Goal: Task Accomplishment & Management: Use online tool/utility

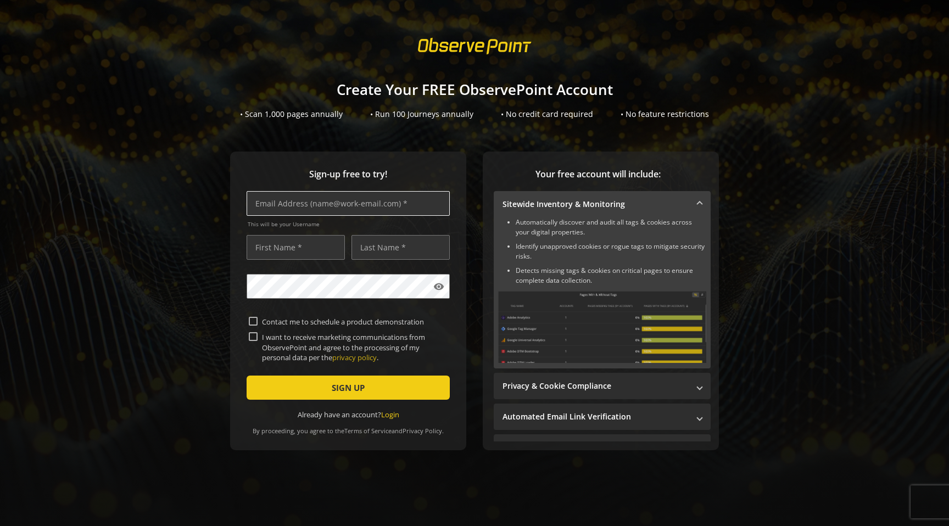
click at [405, 206] on input "text" at bounding box center [348, 203] width 203 height 25
type input "[EMAIL_ADDRESS][DOMAIN_NAME]"
type input "[DEMOGRAPHIC_DATA]"
type input "[PERSON_NAME]"
click at [253, 335] on input "I want to receive marketing communications from ObservePoint and agree to the p…" at bounding box center [253, 336] width 9 height 9
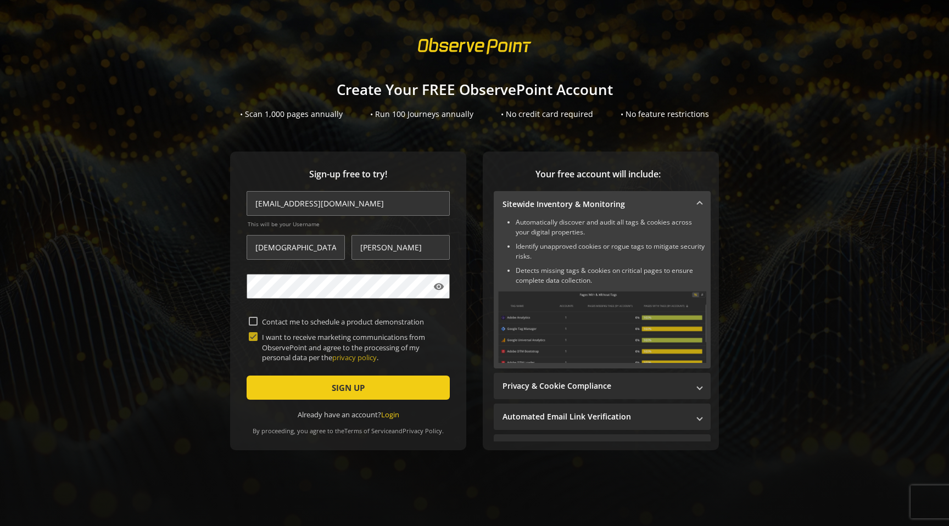
checkbox input "true"
click at [287, 389] on span "submit" at bounding box center [348, 388] width 203 height 26
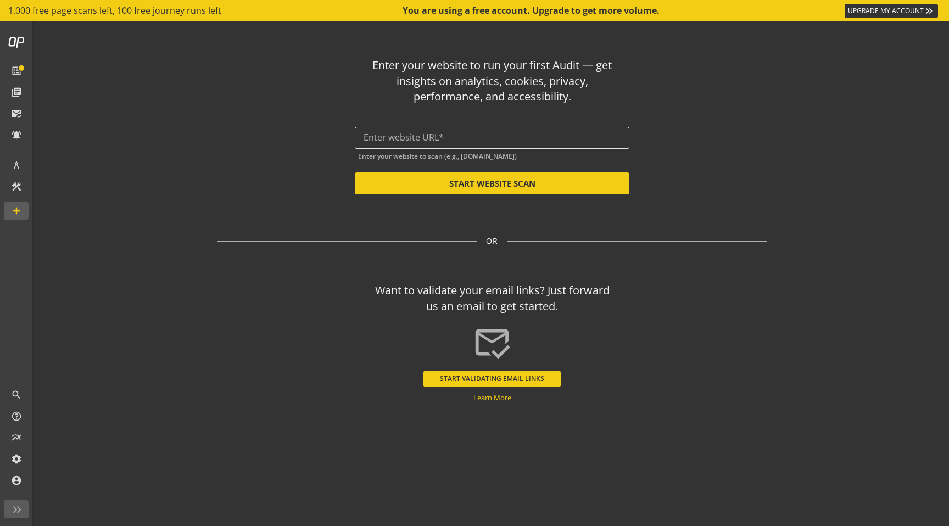
click at [424, 146] on div at bounding box center [492, 138] width 257 height 22
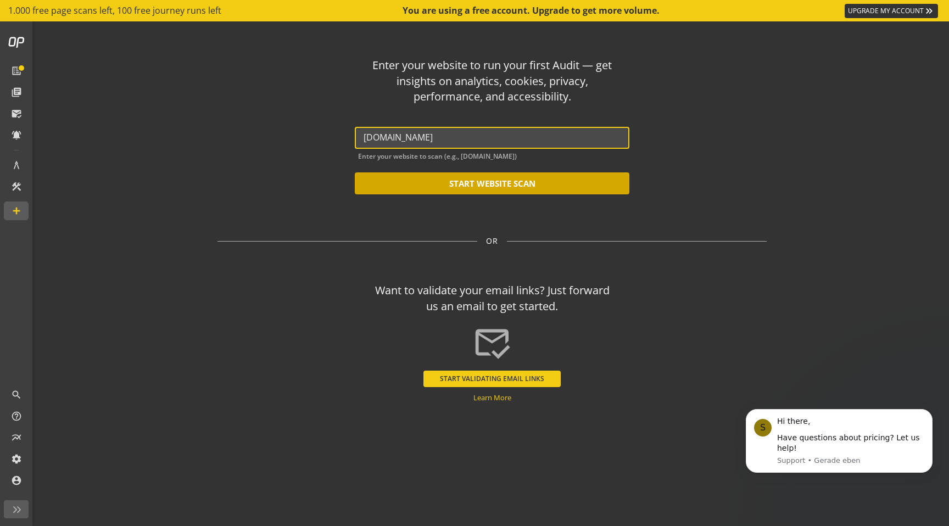
click at [415, 181] on button "START WEBSITE SCAN" at bounding box center [492, 183] width 275 height 22
type input "[URL][DOMAIN_NAME]"
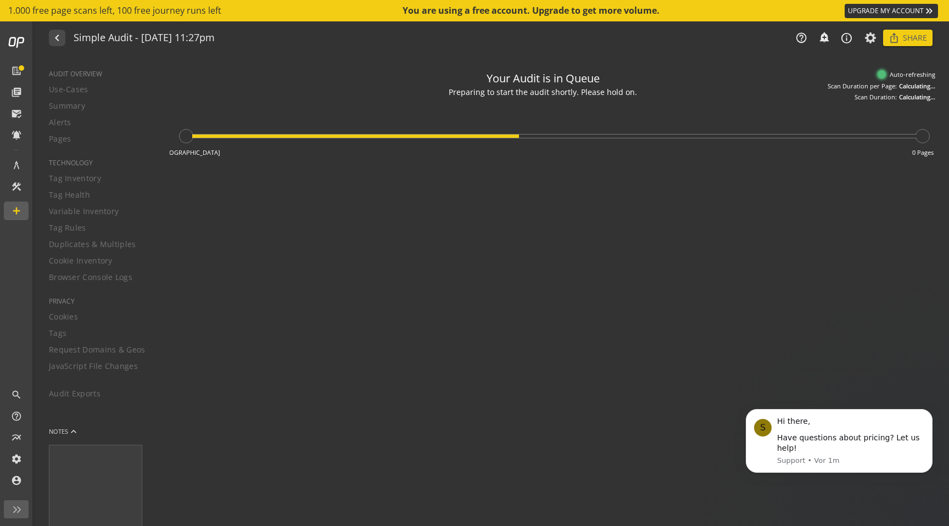
type textarea "Notes can include: -a description of what this audit is validating -changes in …"
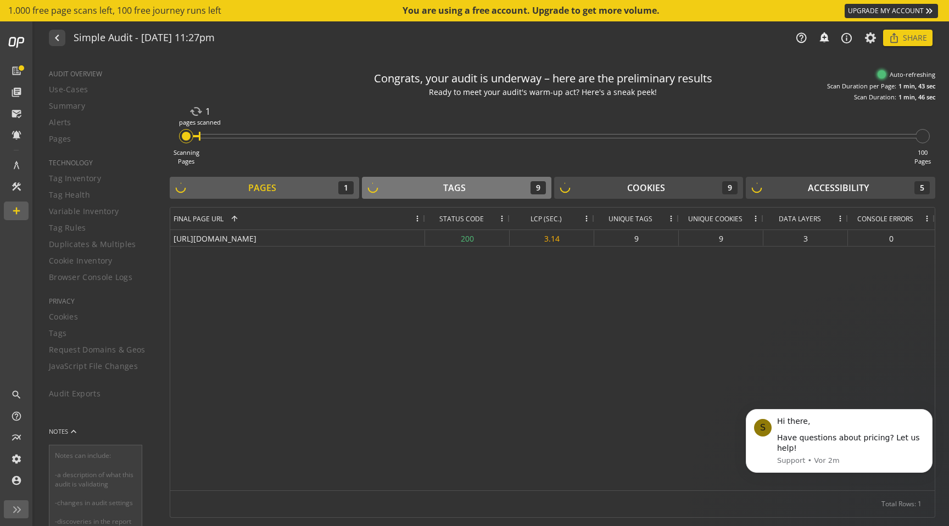
click at [453, 193] on div "Tags" at bounding box center [454, 188] width 23 height 13
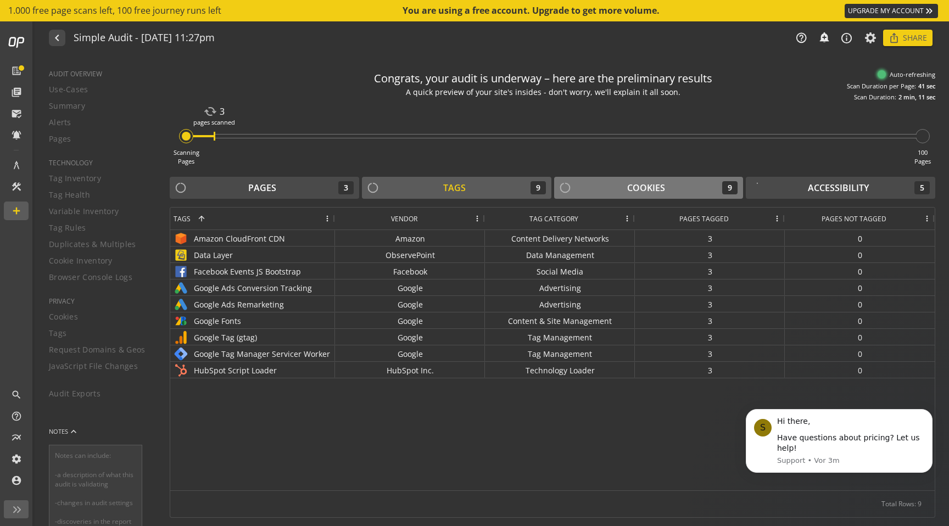
click at [589, 188] on div "Cookies 9" at bounding box center [649, 187] width 178 height 13
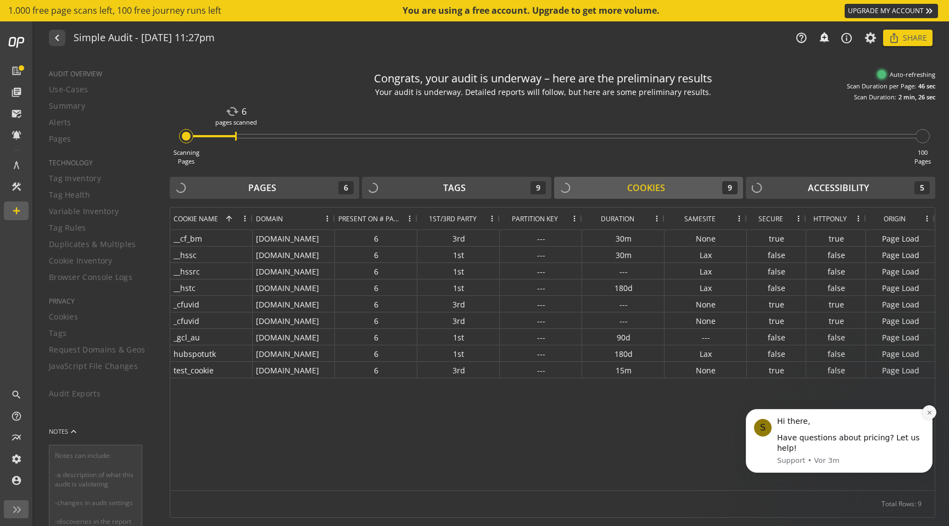
click at [930, 409] on button "Dismiss notification" at bounding box center [929, 412] width 14 height 14
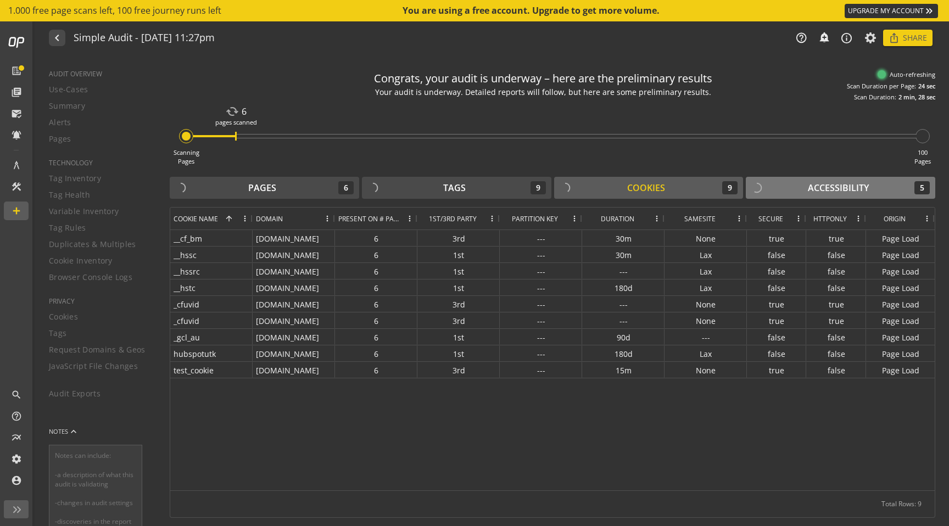
click at [810, 186] on div "Accessibility" at bounding box center [838, 188] width 61 height 13
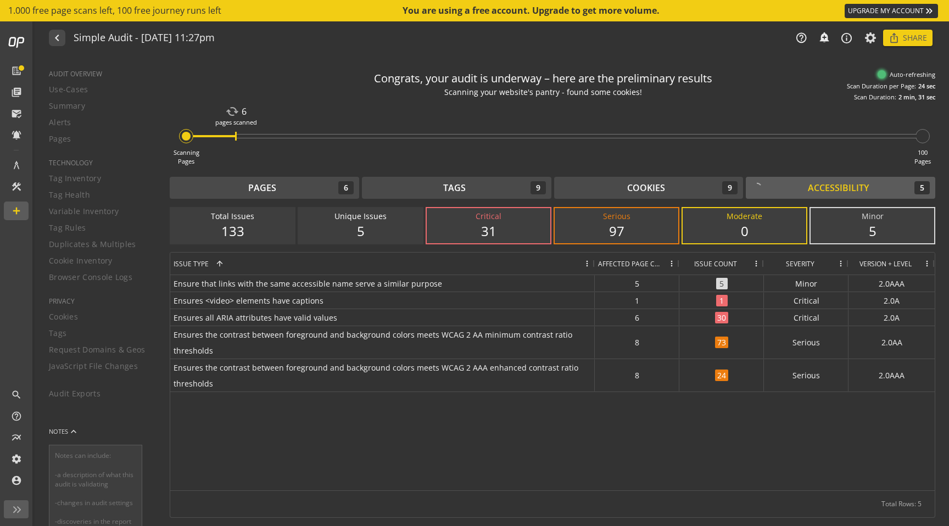
click at [488, 232] on div "31" at bounding box center [489, 231] width 102 height 19
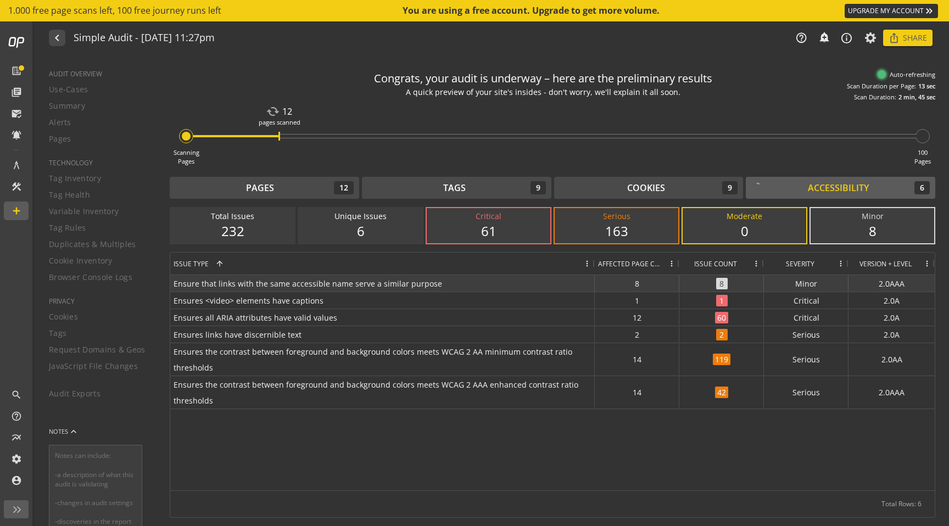
click at [355, 287] on span "Ensure that links with the same accessible name serve a similar purpose" at bounding box center [383, 284] width 418 height 16
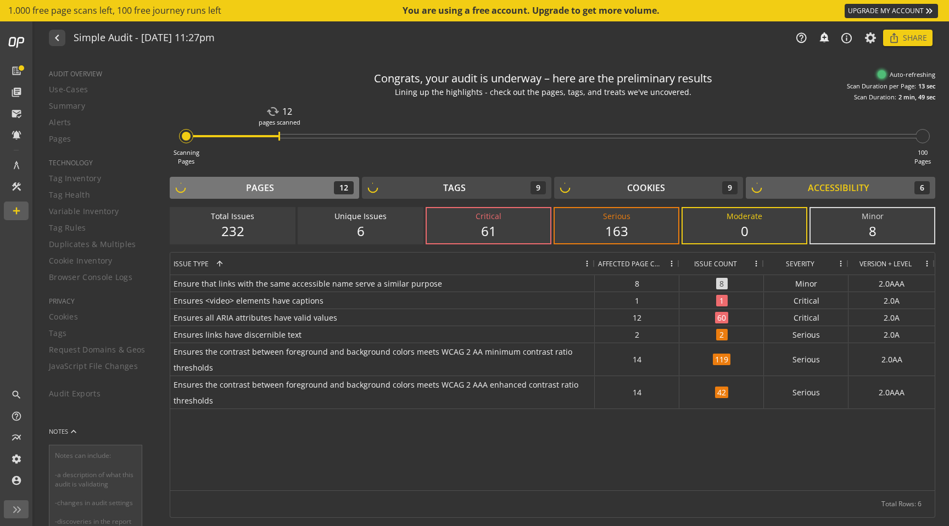
click at [258, 185] on div "Pages" at bounding box center [260, 188] width 28 height 13
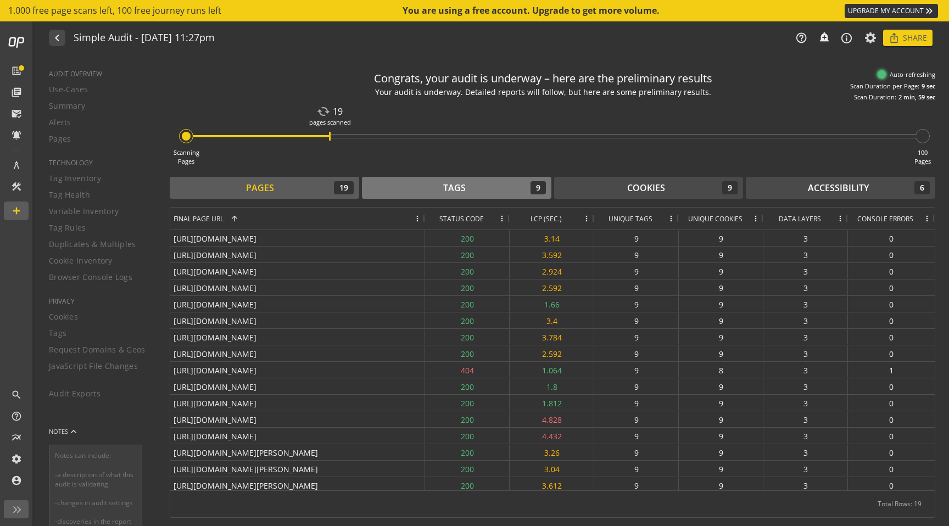
click at [462, 183] on div "Tags" at bounding box center [454, 188] width 23 height 13
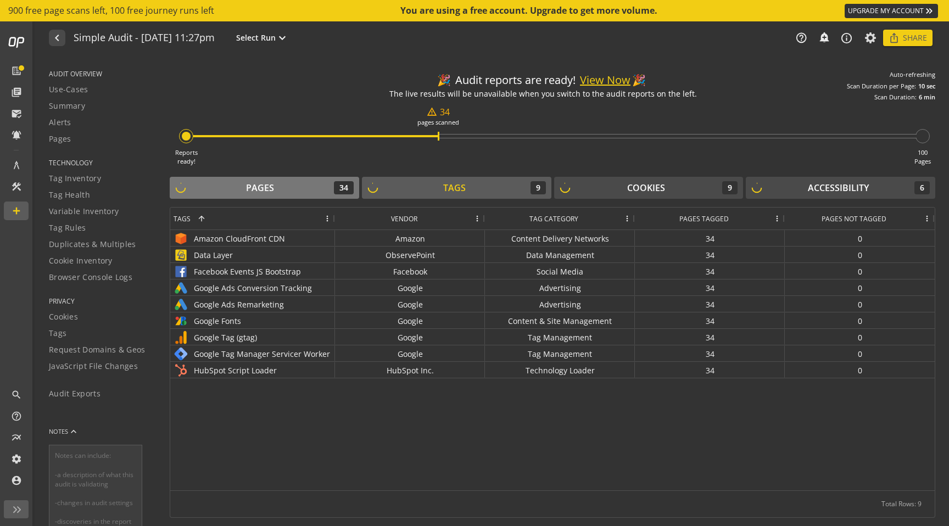
click at [284, 186] on div "Pages 34" at bounding box center [264, 187] width 178 height 13
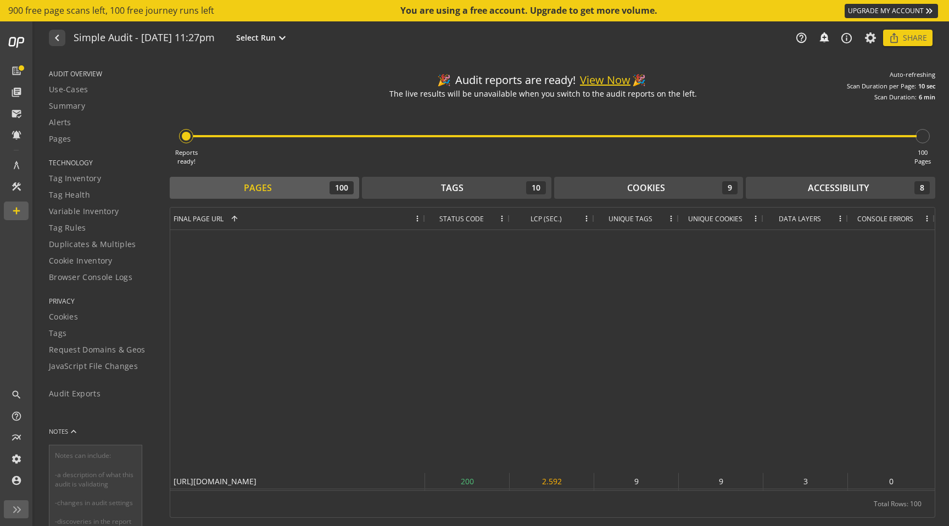
scroll to position [212, 0]
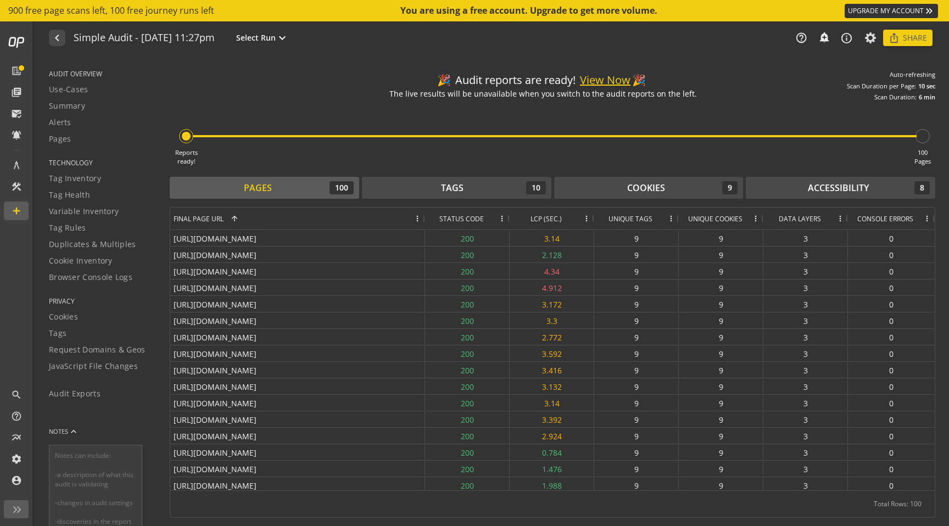
click at [597, 77] on button "View Now" at bounding box center [605, 80] width 51 height 16
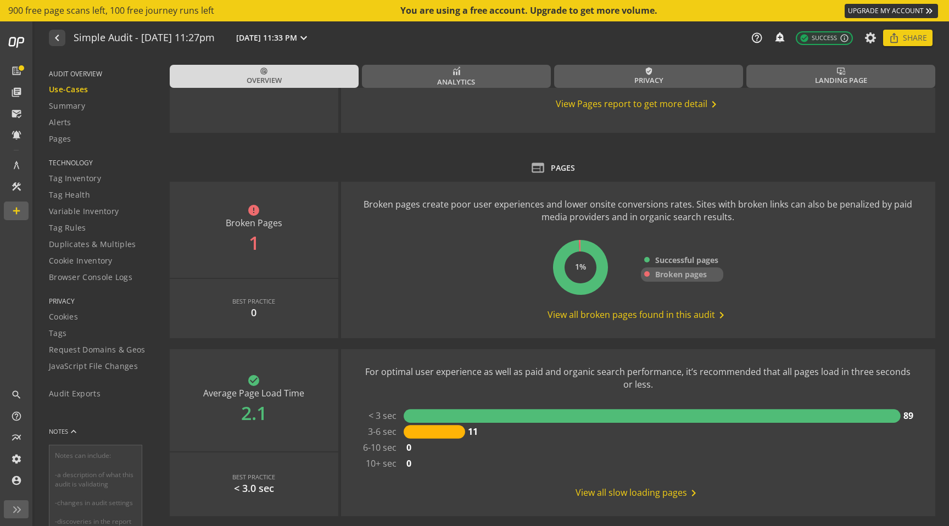
click at [671, 276] on span "Broken pages" at bounding box center [681, 274] width 52 height 11
click at [673, 317] on span "View all broken pages found in this audit chevron_right" at bounding box center [638, 315] width 181 height 13
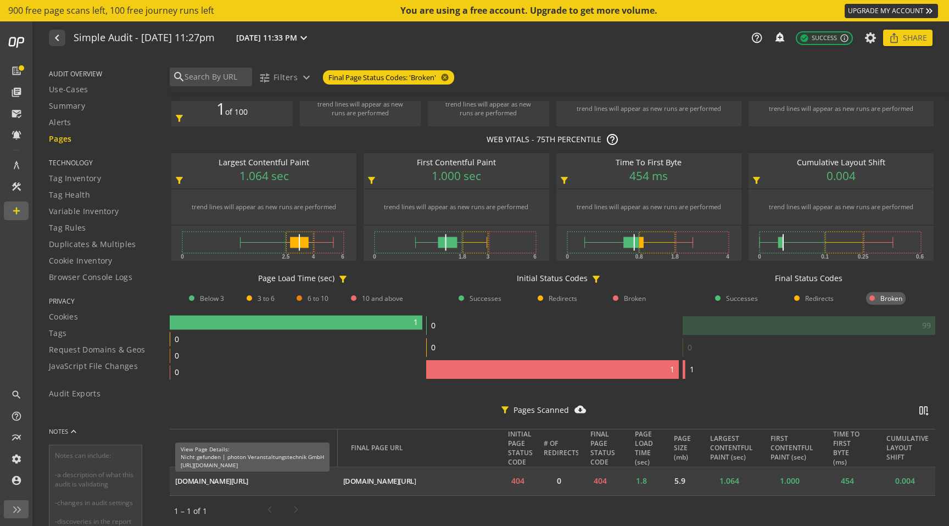
click at [248, 478] on div "[DOMAIN_NAME][URL]" at bounding box center [211, 481] width 73 height 10
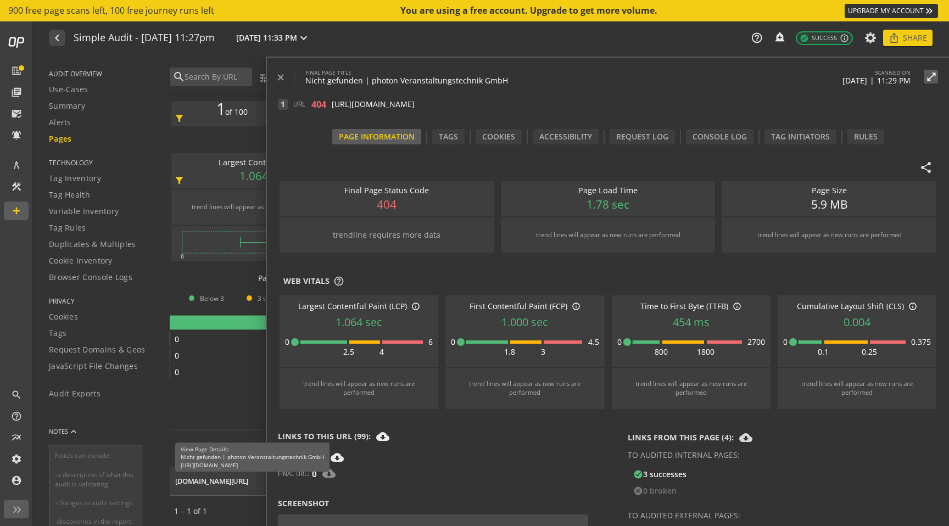
click at [248, 481] on div "[DOMAIN_NAME][URL]" at bounding box center [211, 481] width 73 height 10
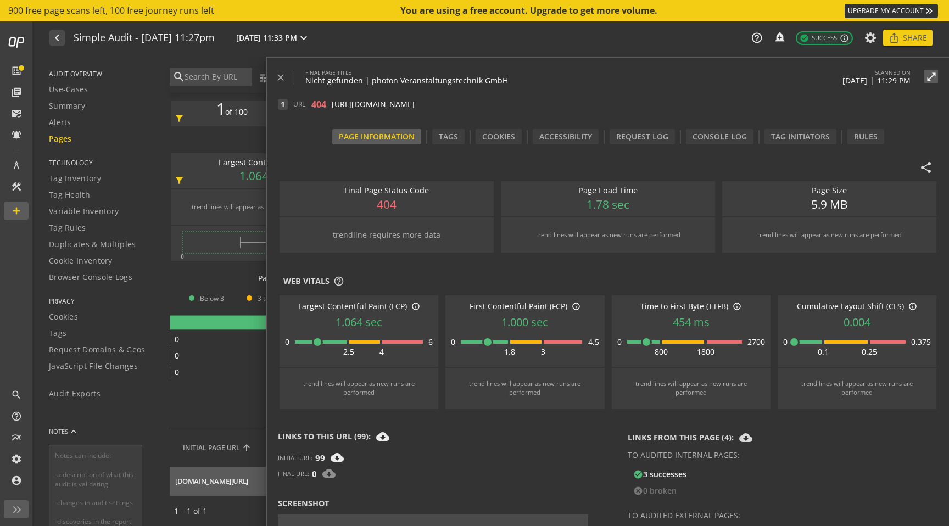
click at [241, 442] on icon at bounding box center [246, 448] width 13 height 13
click at [248, 482] on div "[DOMAIN_NAME][URL]" at bounding box center [211, 481] width 73 height 10
click at [288, 71] on span at bounding box center [284, 77] width 19 height 26
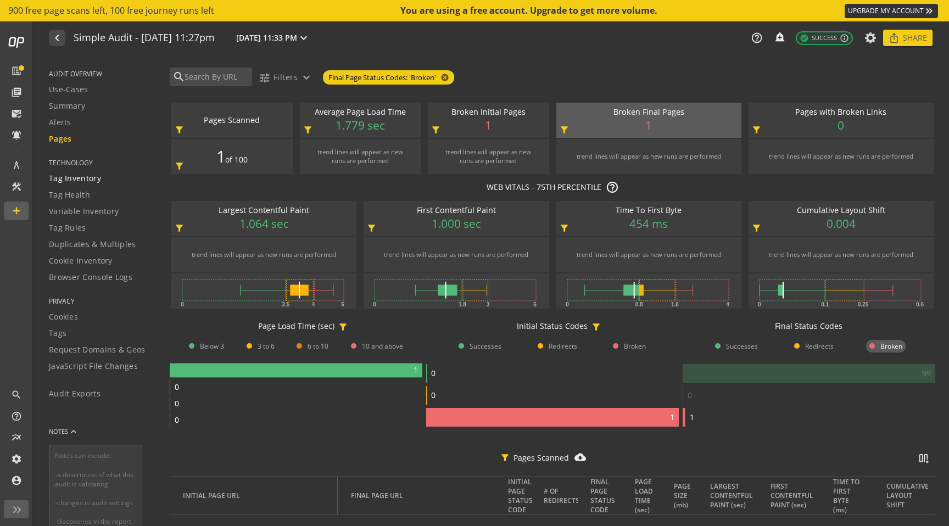
click at [96, 179] on span "Tag Inventory" at bounding box center [75, 178] width 52 height 11
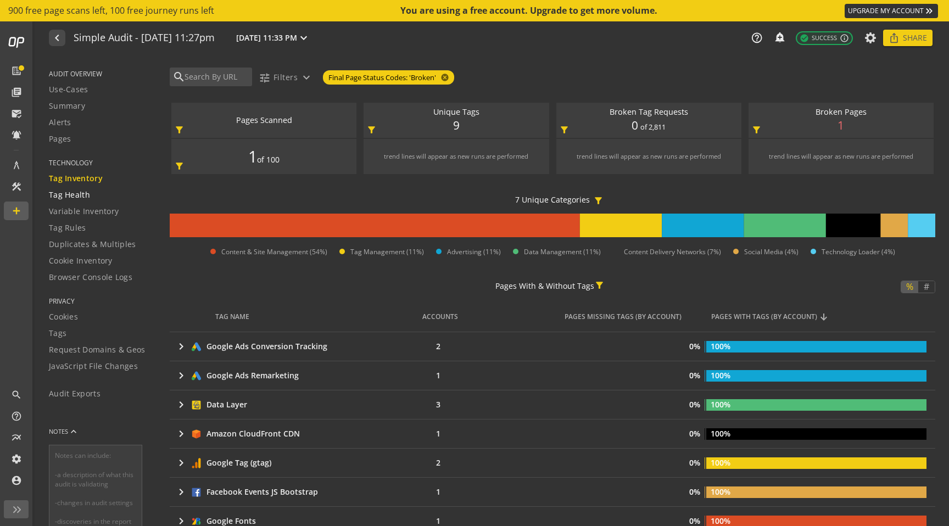
click at [79, 194] on span "Tag Health" at bounding box center [69, 194] width 41 height 11
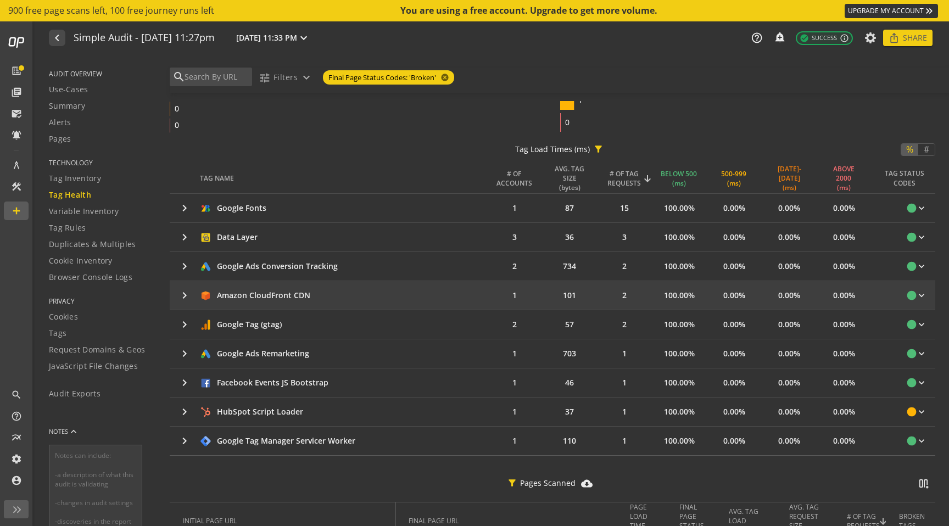
scroll to position [170, 0]
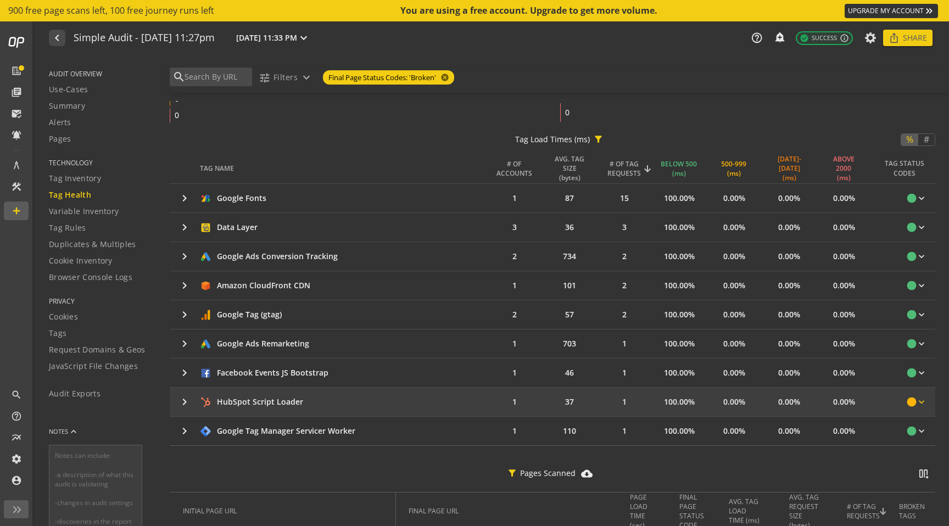
click at [920, 402] on mat-icon "keyboard_arrow_down" at bounding box center [921, 401] width 11 height 11
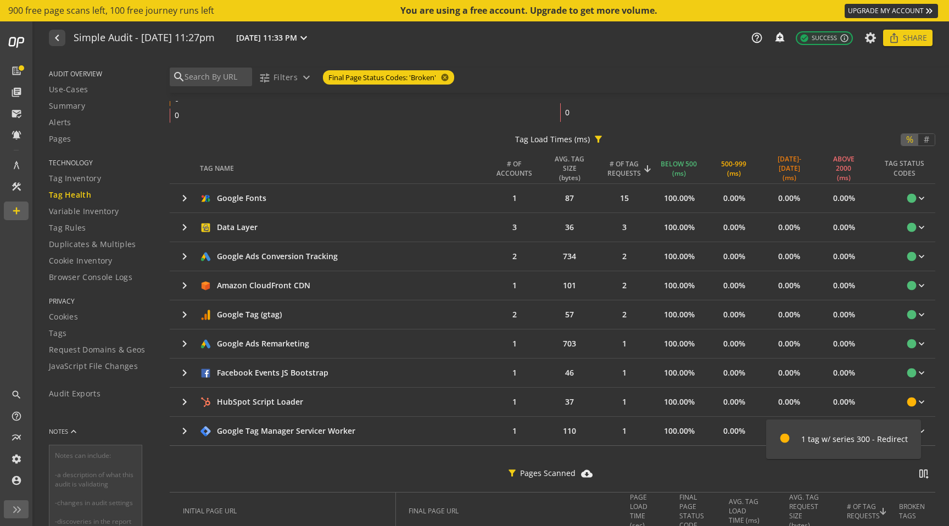
click at [189, 404] on div at bounding box center [474, 263] width 949 height 526
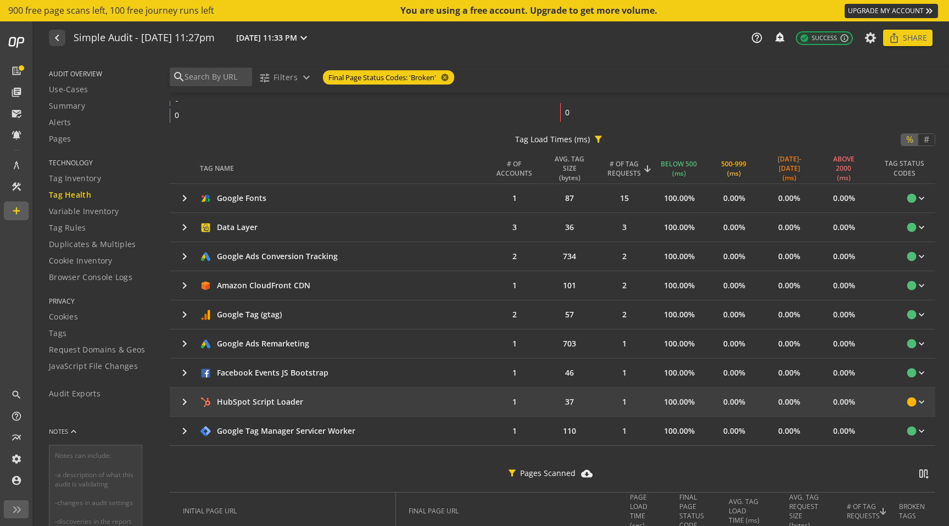
click at [187, 403] on mat-icon "keyboard_arrow_right" at bounding box center [184, 401] width 13 height 13
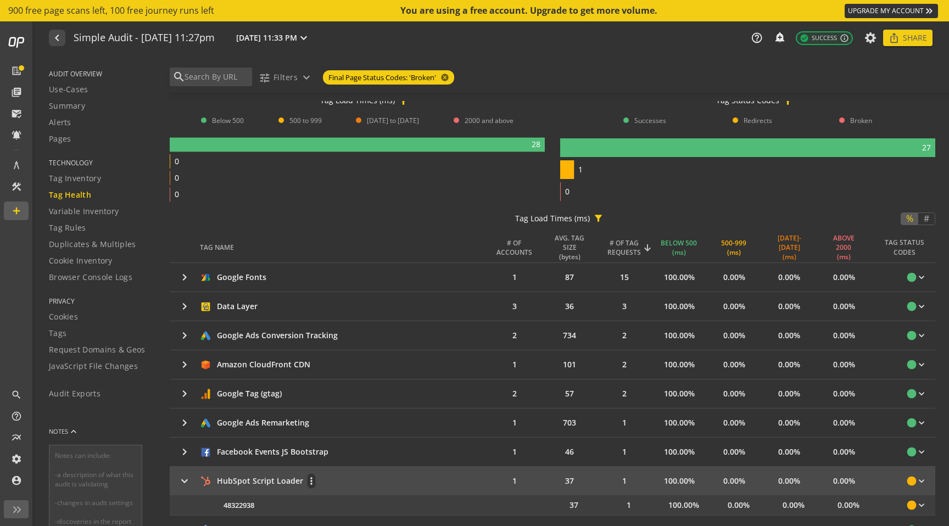
scroll to position [79, 0]
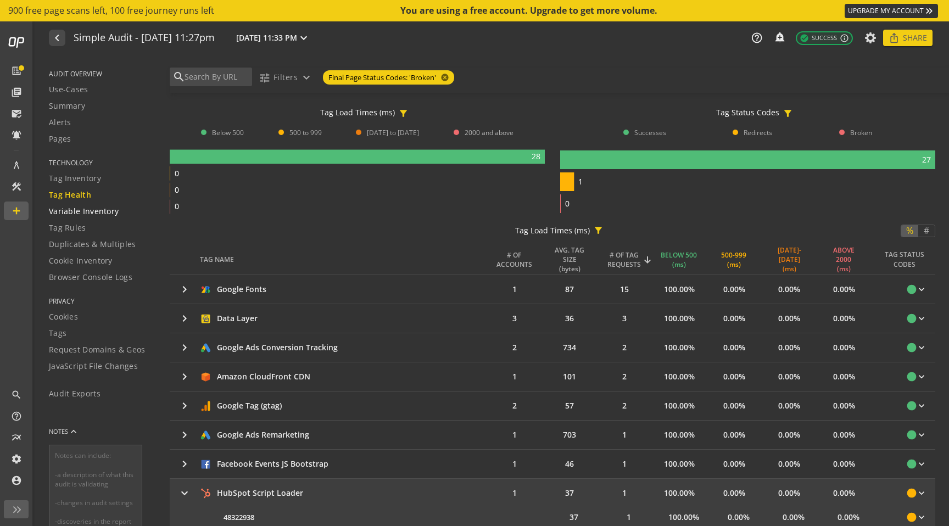
click at [73, 206] on span "Variable Inventory" at bounding box center [84, 211] width 70 height 11
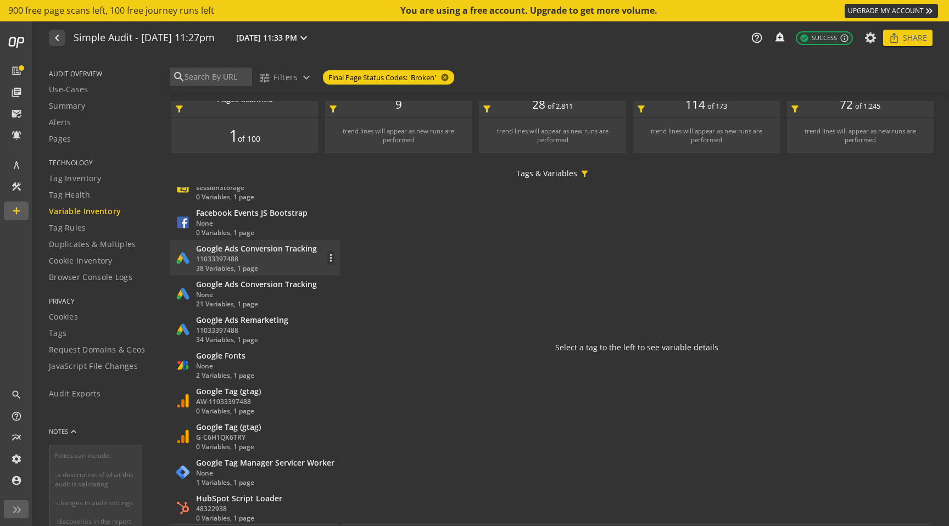
scroll to position [150, 0]
click at [103, 85] on div "Use-Cases" at bounding box center [102, 89] width 107 height 11
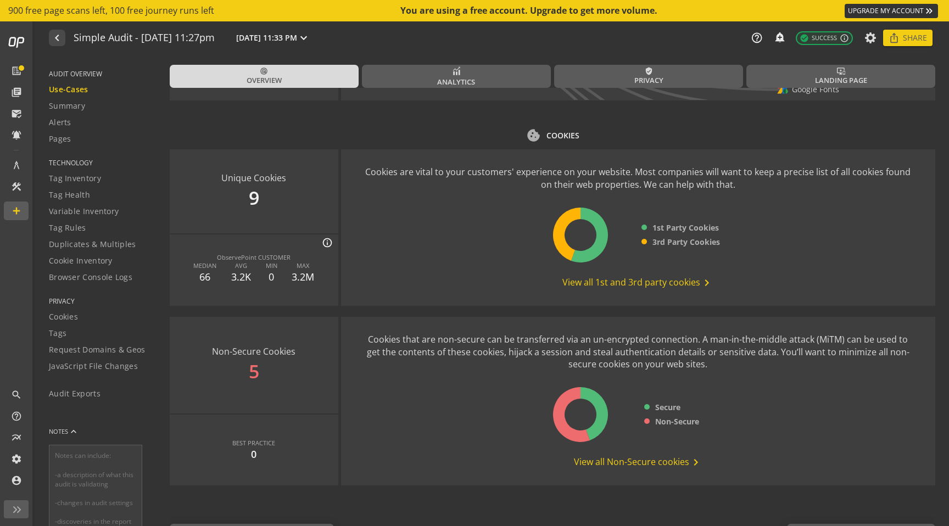
scroll to position [1379, 0]
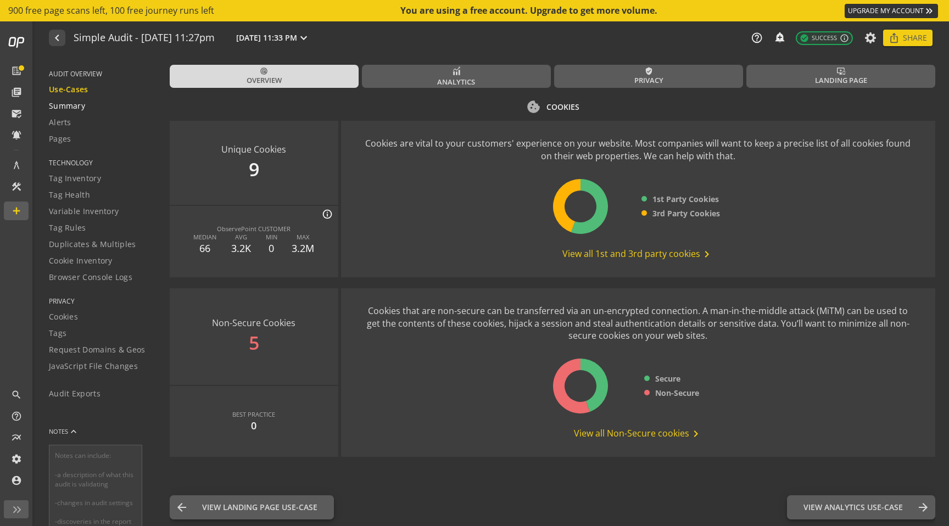
click at [81, 105] on span "Summary" at bounding box center [67, 105] width 36 height 11
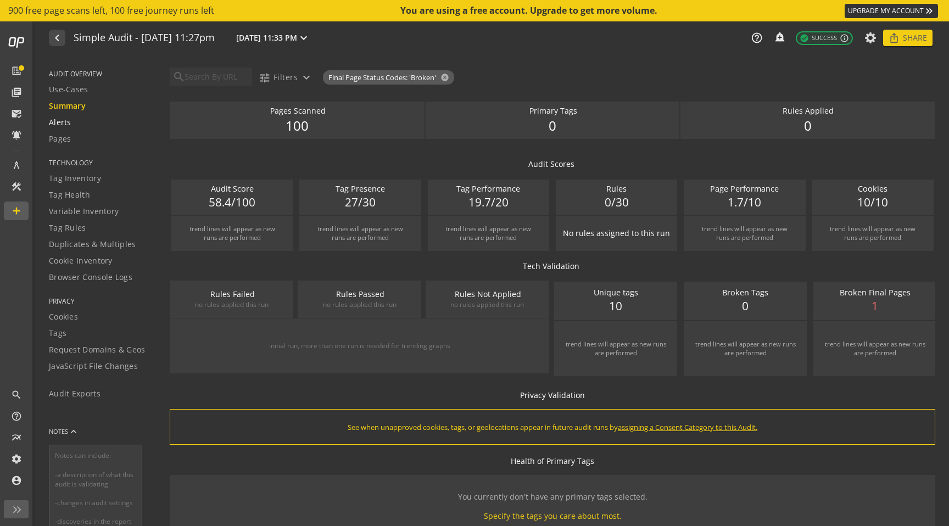
click at [76, 122] on div "Alerts" at bounding box center [102, 122] width 107 height 11
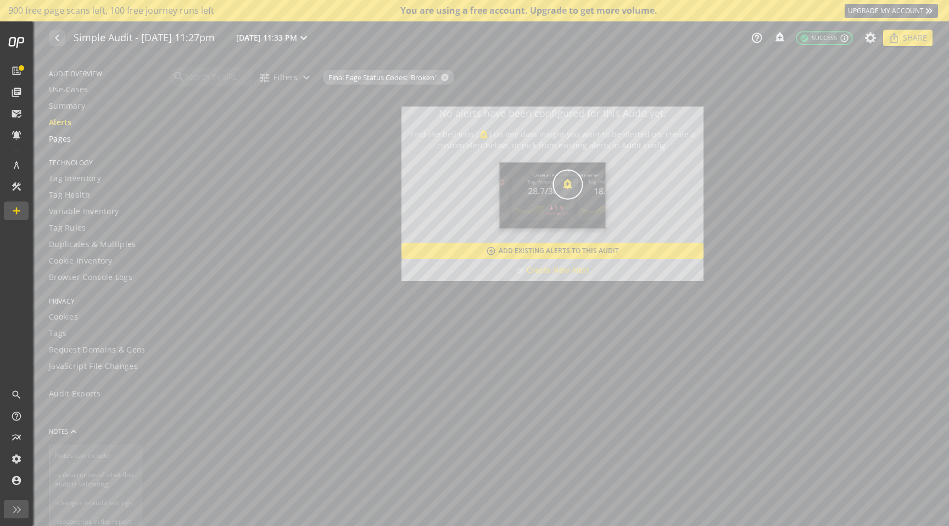
click at [67, 146] on link "Pages" at bounding box center [102, 139] width 107 height 16
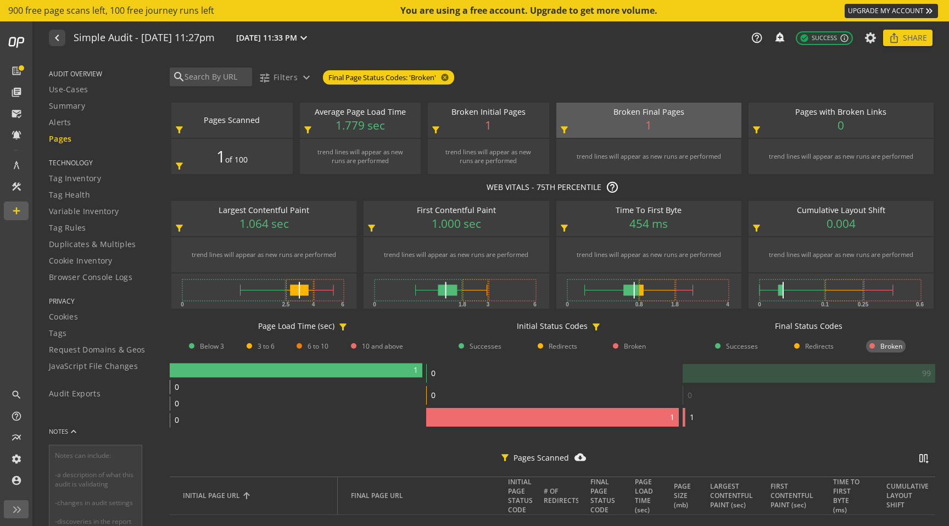
click at [77, 165] on span "TECHNOLOGY" at bounding box center [102, 162] width 107 height 9
click at [77, 180] on span "Tag Inventory" at bounding box center [75, 178] width 52 height 11
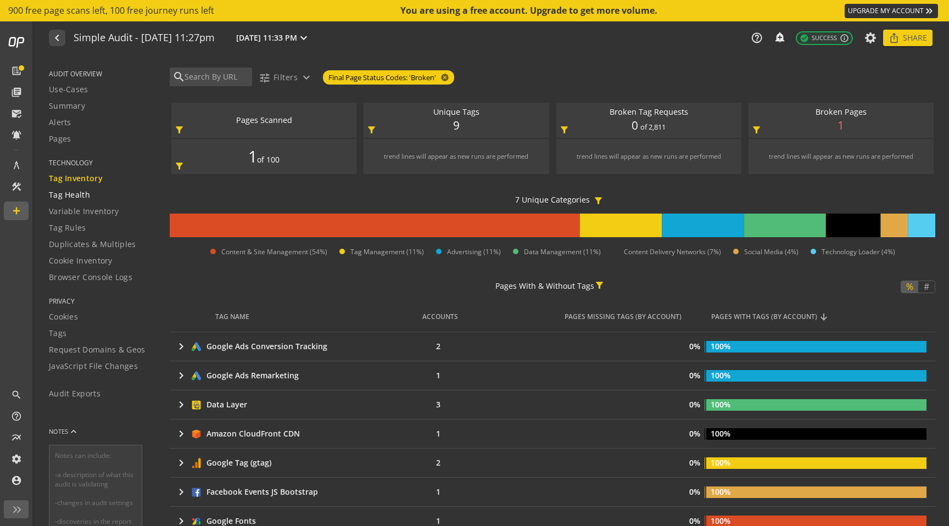
click at [79, 197] on span "Tag Health" at bounding box center [69, 194] width 41 height 11
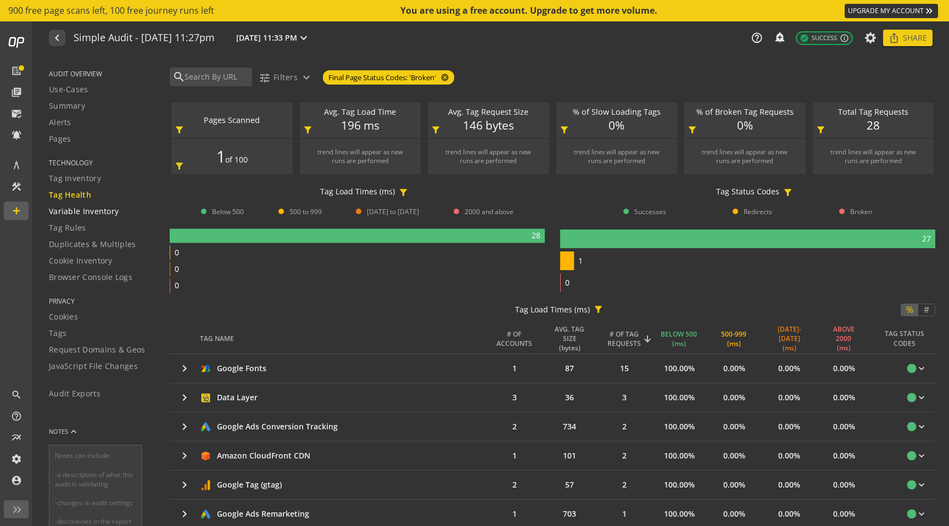
click at [85, 214] on span "Variable Inventory" at bounding box center [84, 211] width 70 height 11
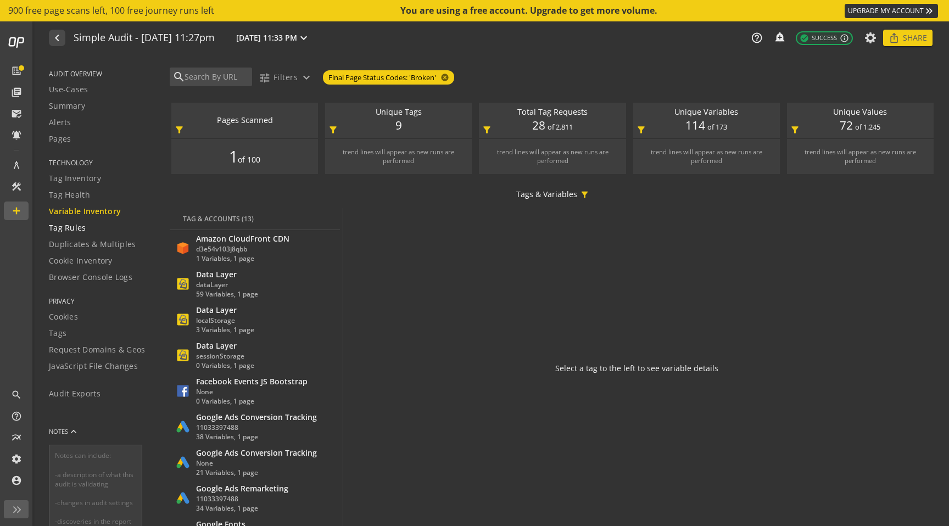
click at [85, 234] on link "Tag Rules" at bounding box center [102, 228] width 107 height 16
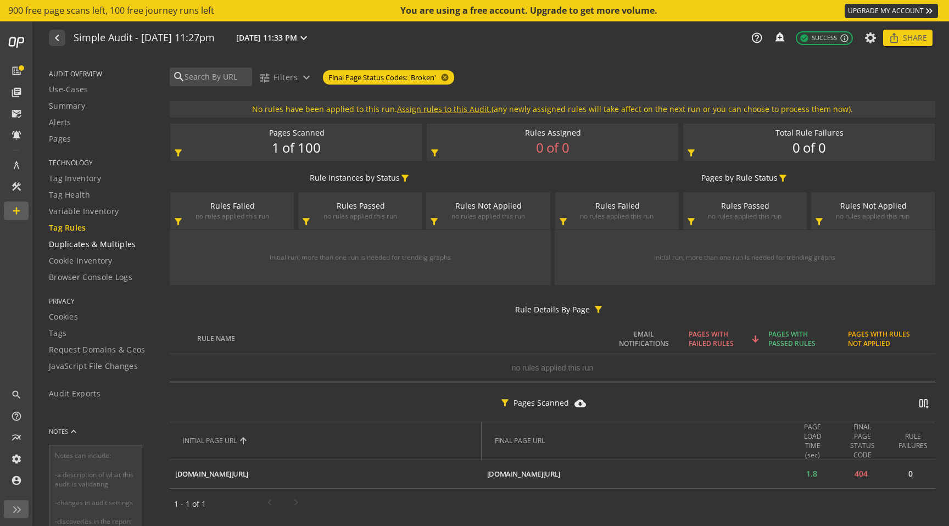
click at [86, 250] on span "Duplicates & Multiples" at bounding box center [92, 244] width 87 height 11
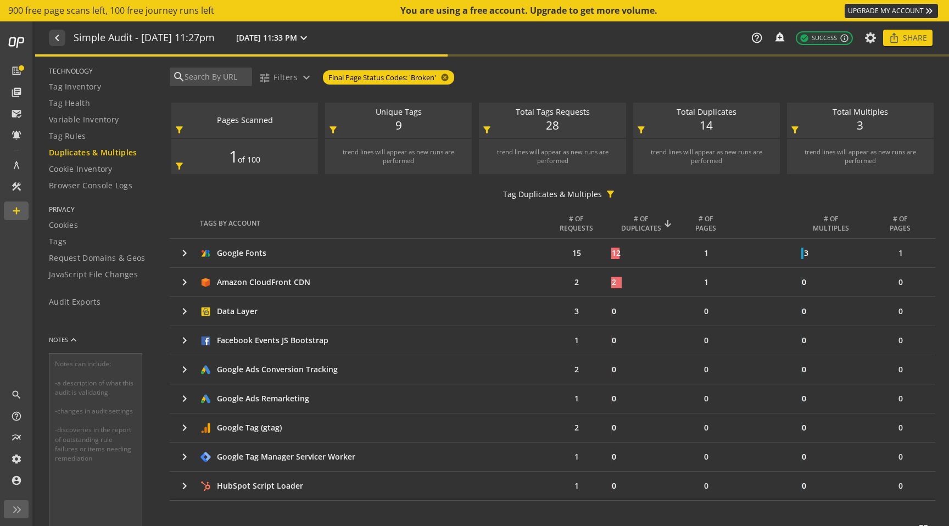
scroll to position [101, 0]
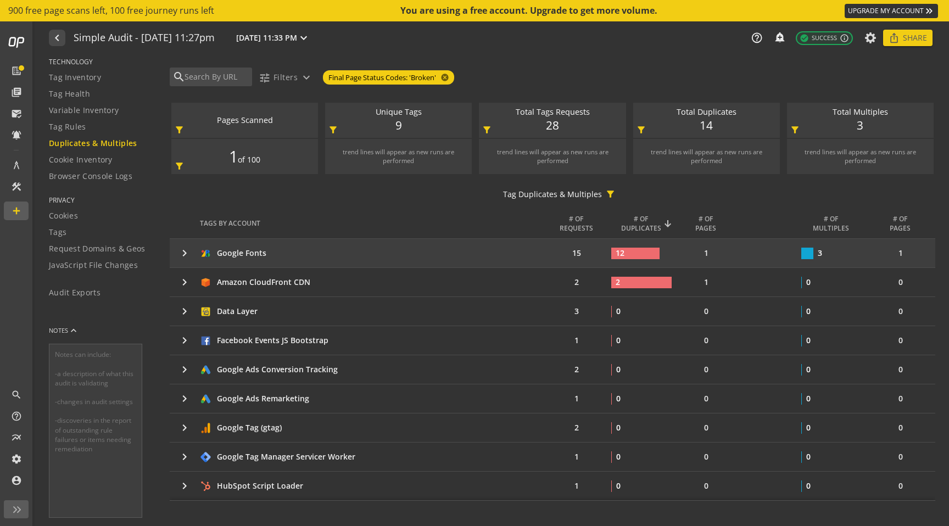
click at [182, 250] on mat-icon "keyboard_arrow_right" at bounding box center [184, 253] width 13 height 13
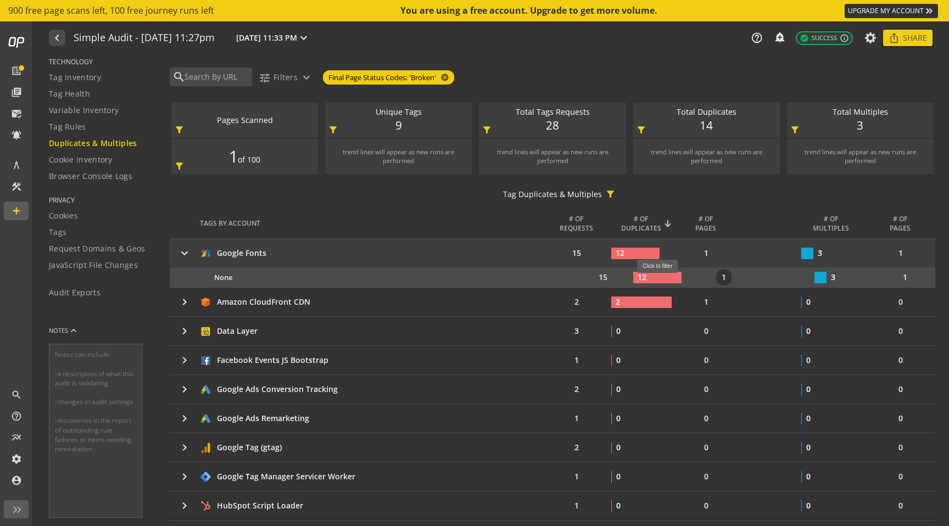
click at [662, 279] on rect at bounding box center [657, 278] width 48 height 12
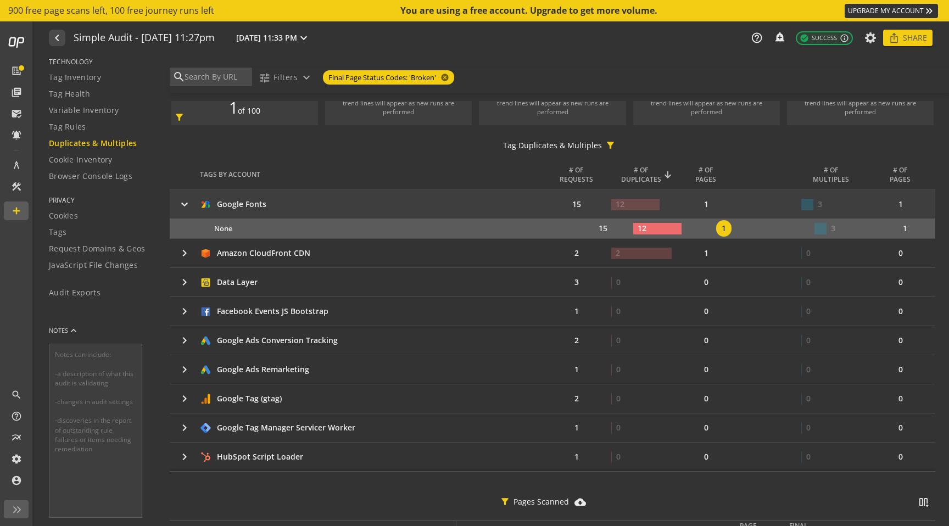
scroll to position [0, 0]
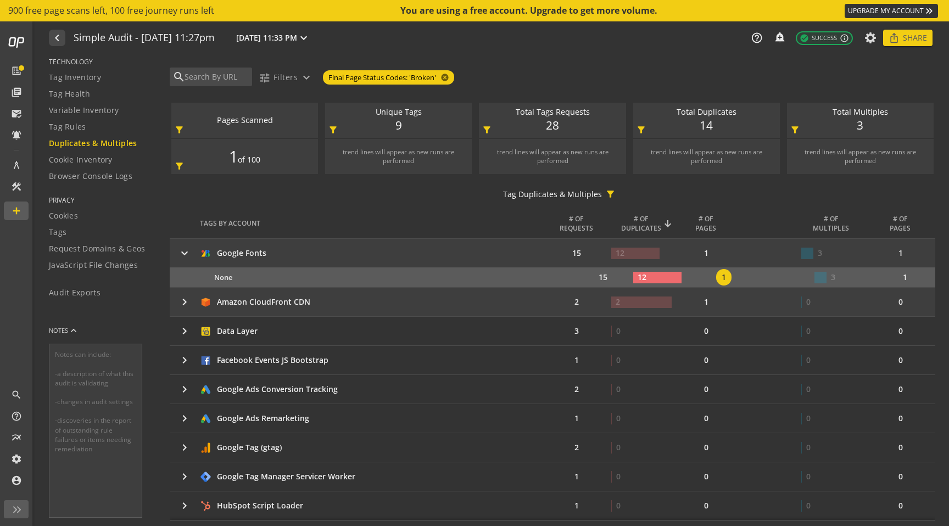
click at [186, 300] on mat-icon "keyboard_arrow_right" at bounding box center [184, 301] width 13 height 13
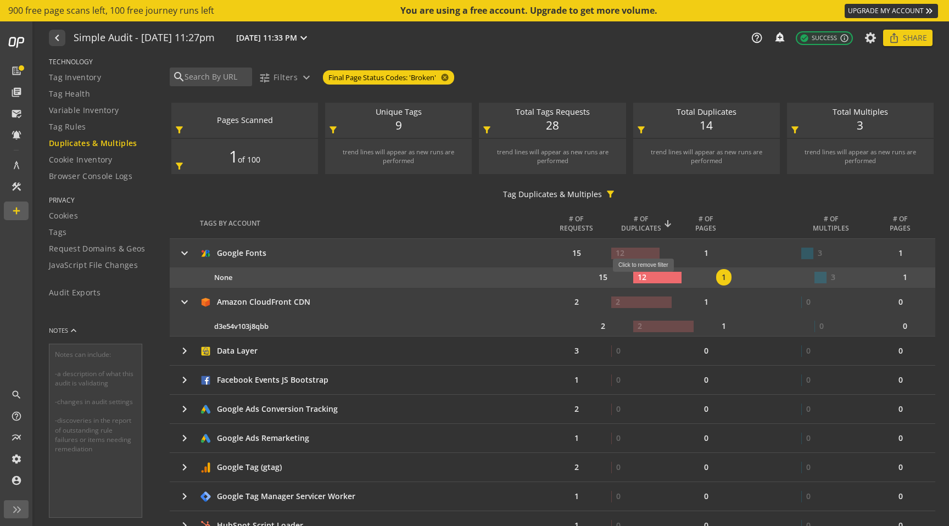
click at [647, 278] on rect at bounding box center [657, 278] width 48 height 12
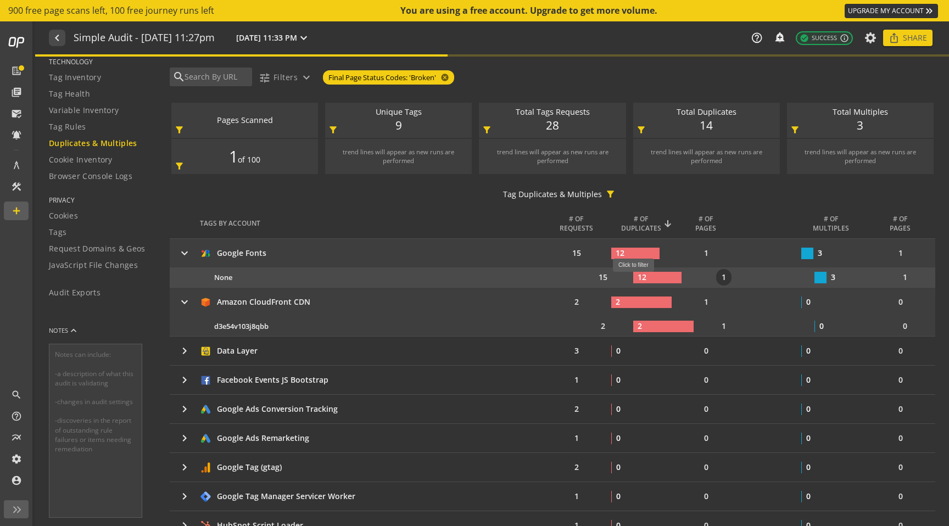
click at [647, 278] on rect at bounding box center [657, 278] width 48 height 12
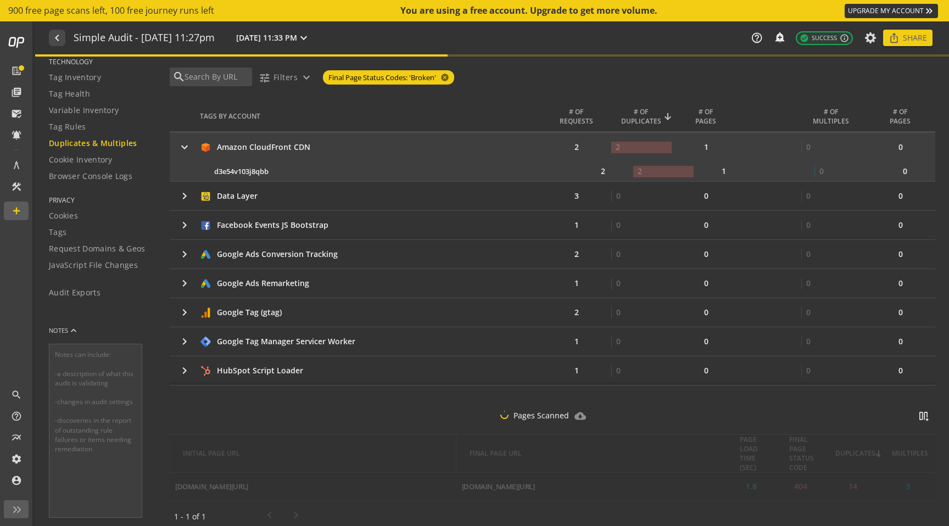
scroll to position [160, 0]
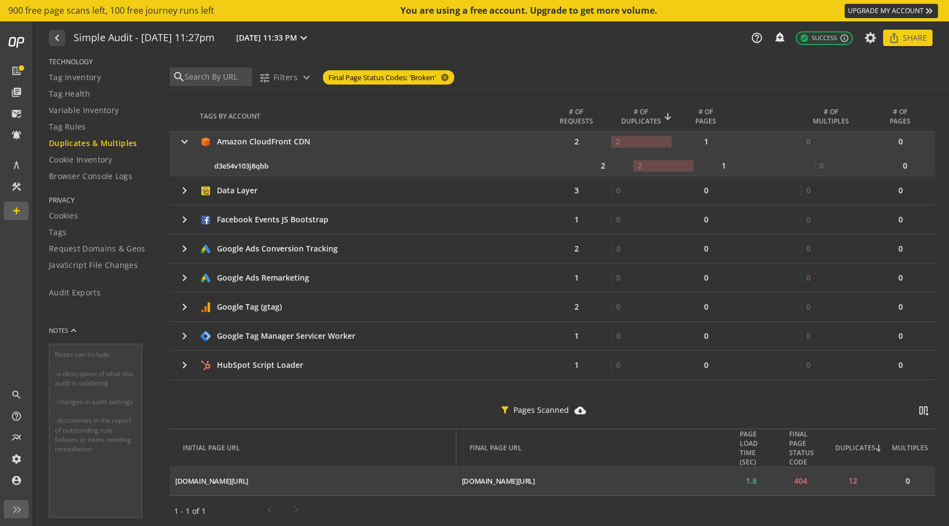
click at [854, 480] on td "12" at bounding box center [852, 481] width 55 height 29
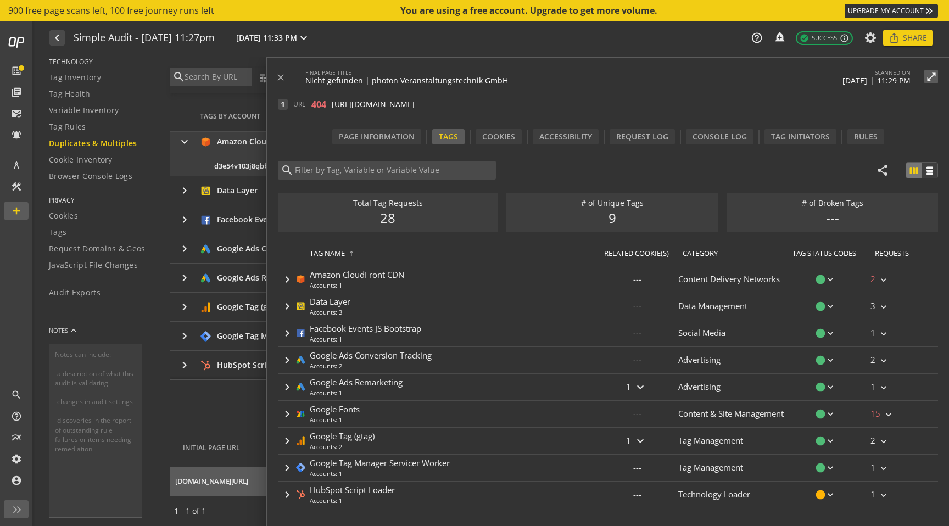
type input "Google Fonts"
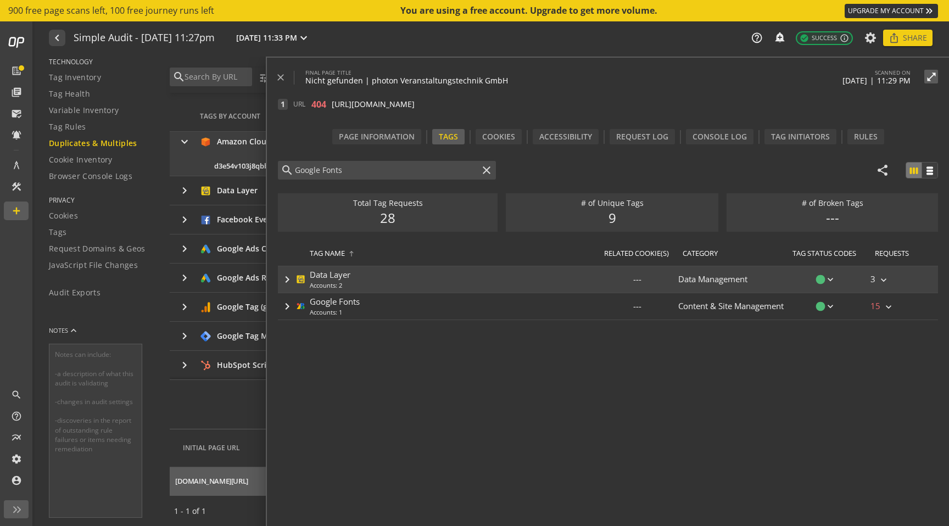
click at [283, 280] on mat-icon "keyboard_arrow_right" at bounding box center [287, 279] width 13 height 13
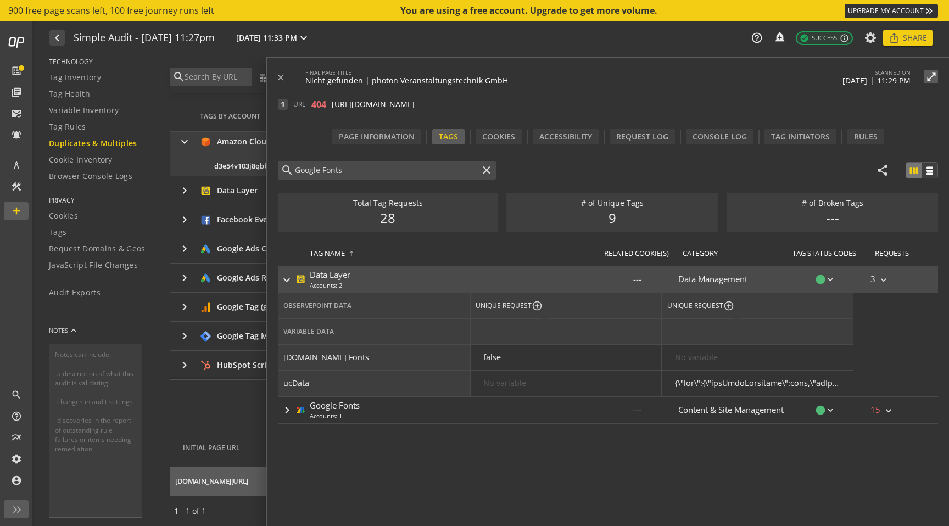
click at [283, 280] on mat-icon "keyboard_arrow_right" at bounding box center [286, 279] width 13 height 13
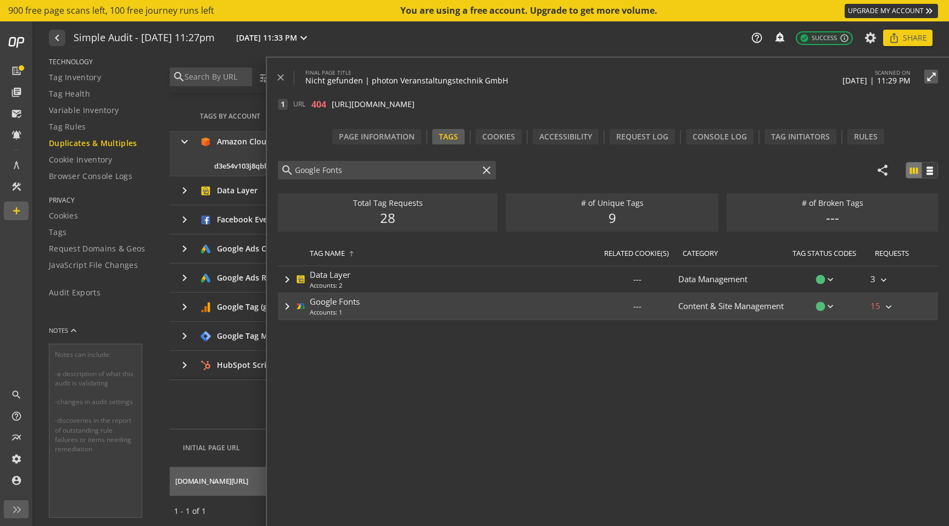
click at [890, 307] on mat-icon "keyboard_arrow_right" at bounding box center [888, 306] width 11 height 11
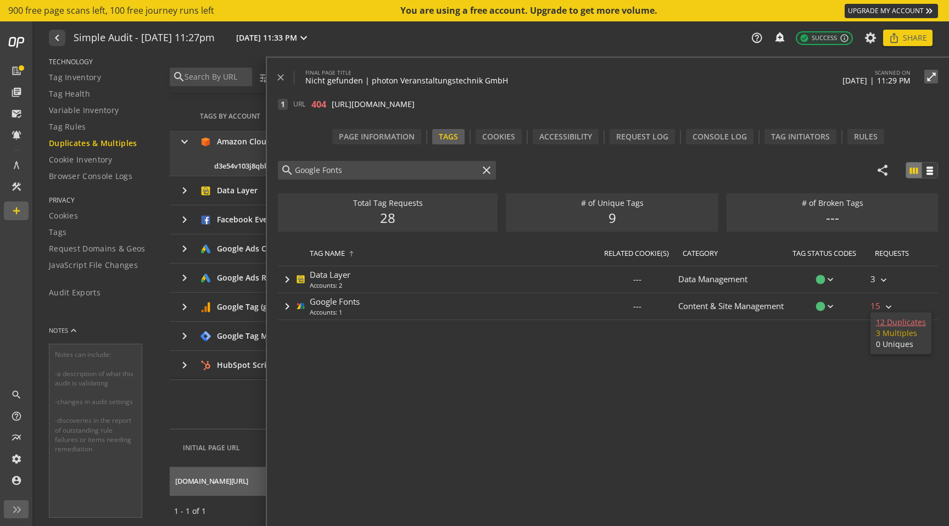
click at [888, 325] on div "12 Duplicates" at bounding box center [901, 322] width 50 height 11
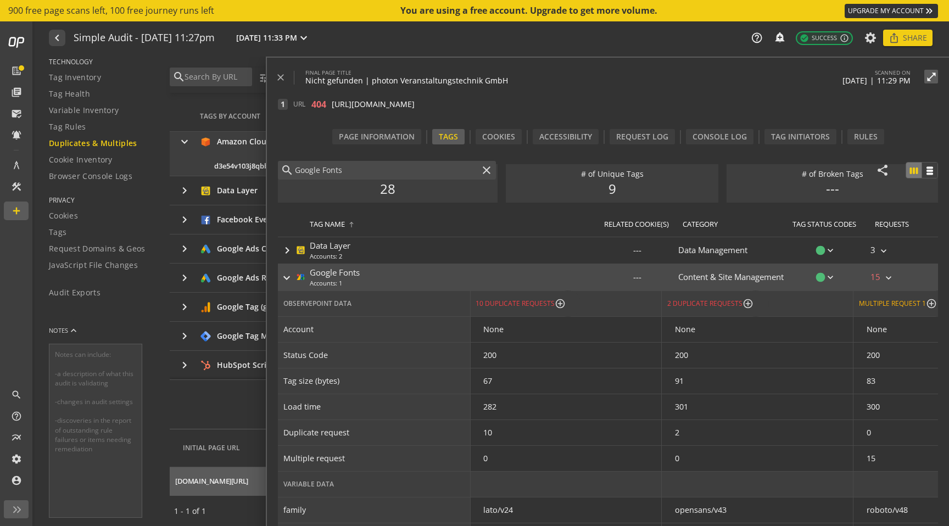
scroll to position [38, 0]
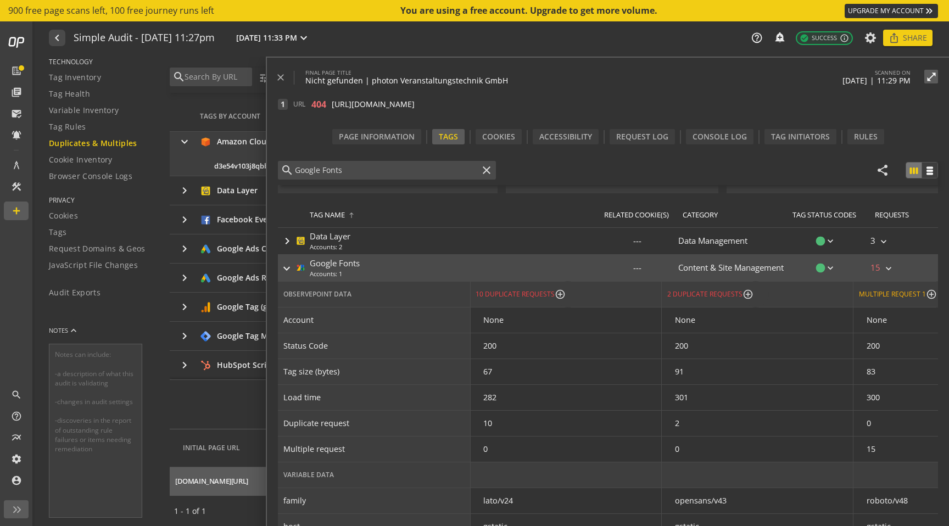
drag, startPoint x: 353, startPoint y: 60, endPoint x: 579, endPoint y: 97, distance: 228.8
click at [579, 97] on div "close FINAL PAGE TITLE Nicht gefunden | photon Veranstaltungstechnik GmbH SCANN…" at bounding box center [608, 304] width 682 height 493
click at [932, 78] on mat-icon "open_in_full" at bounding box center [931, 76] width 14 height 11
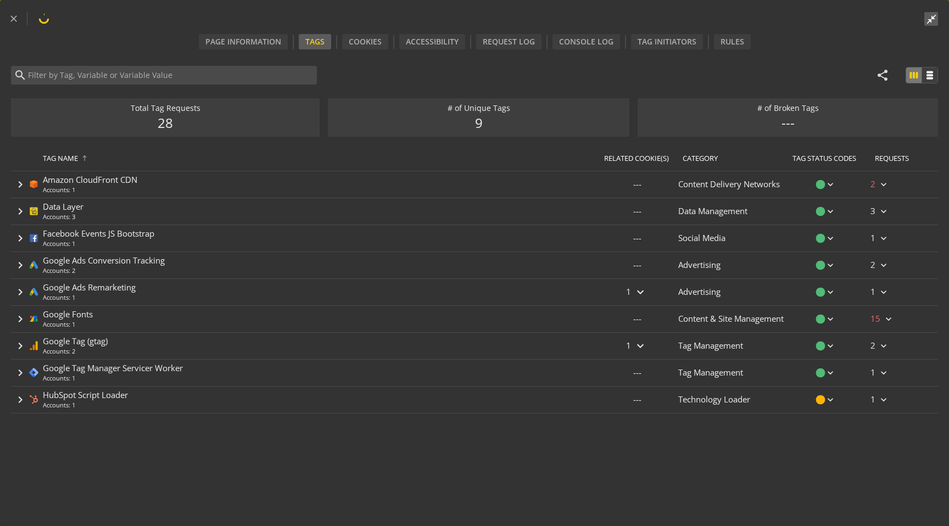
type input "Google Fonts"
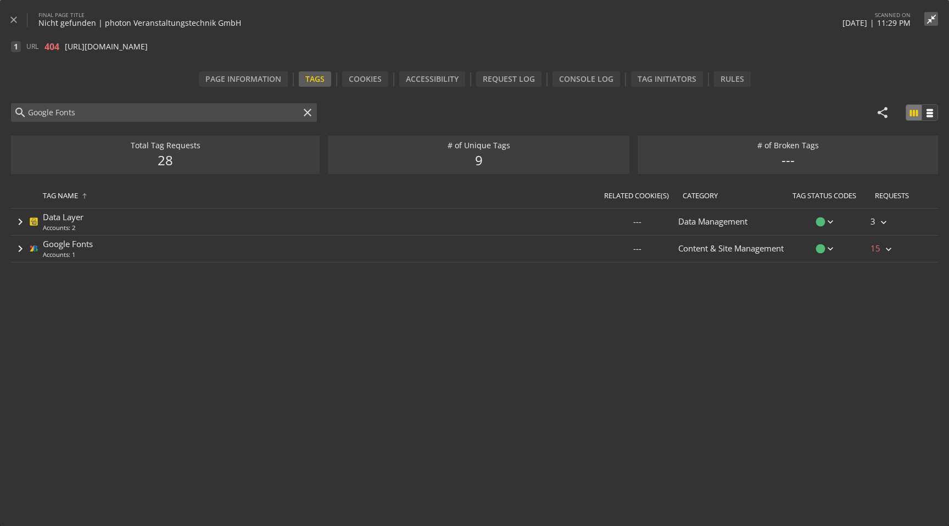
click at [487, 161] on div "# of Unique Tags 9" at bounding box center [478, 155] width 301 height 38
click at [170, 163] on div "28" at bounding box center [165, 160] width 15 height 19
click at [356, 79] on div "Cookies" at bounding box center [365, 78] width 46 height 15
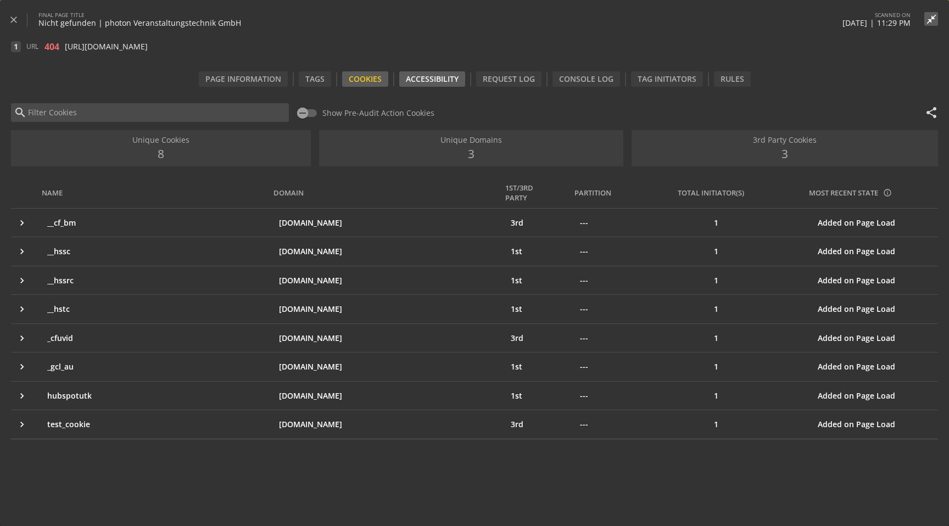
click at [448, 81] on div "Accessibility" at bounding box center [432, 78] width 66 height 15
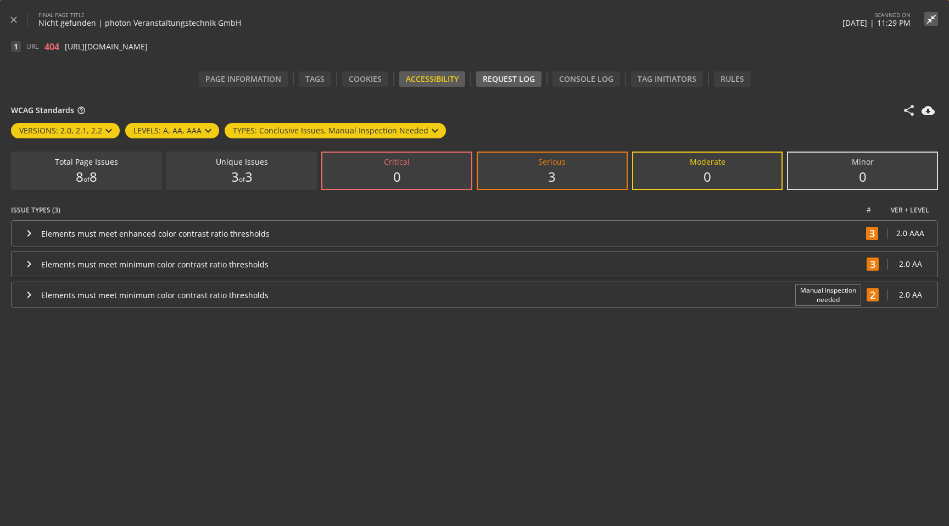
click at [506, 85] on div "Request Log" at bounding box center [508, 78] width 65 height 15
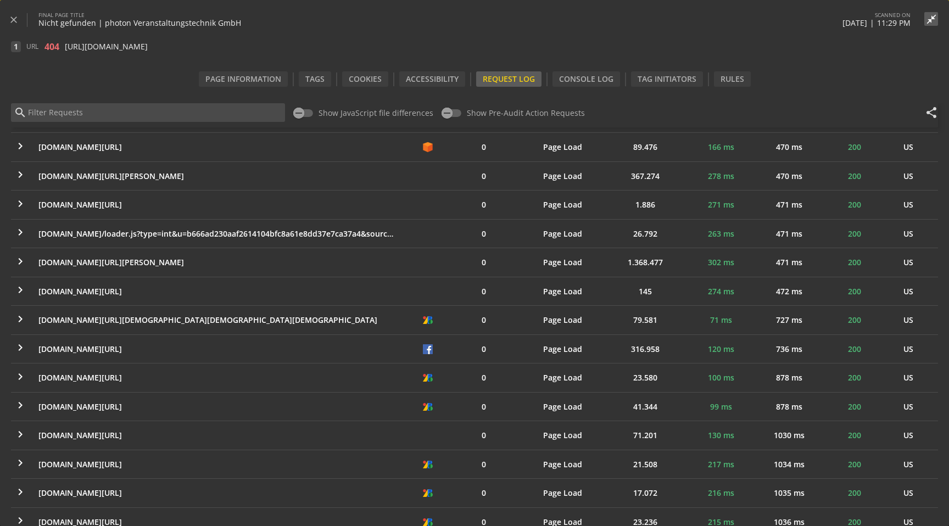
scroll to position [0, 0]
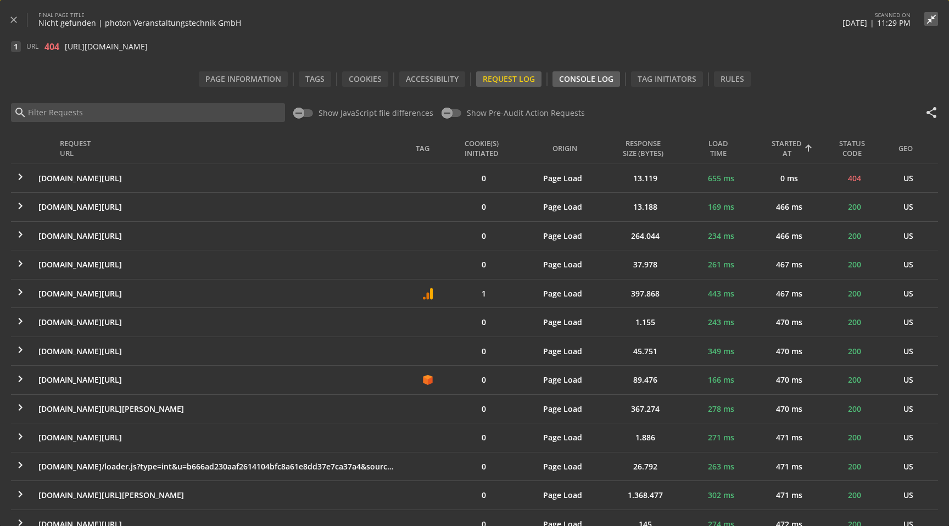
click at [567, 81] on div "Console Log" at bounding box center [586, 78] width 68 height 15
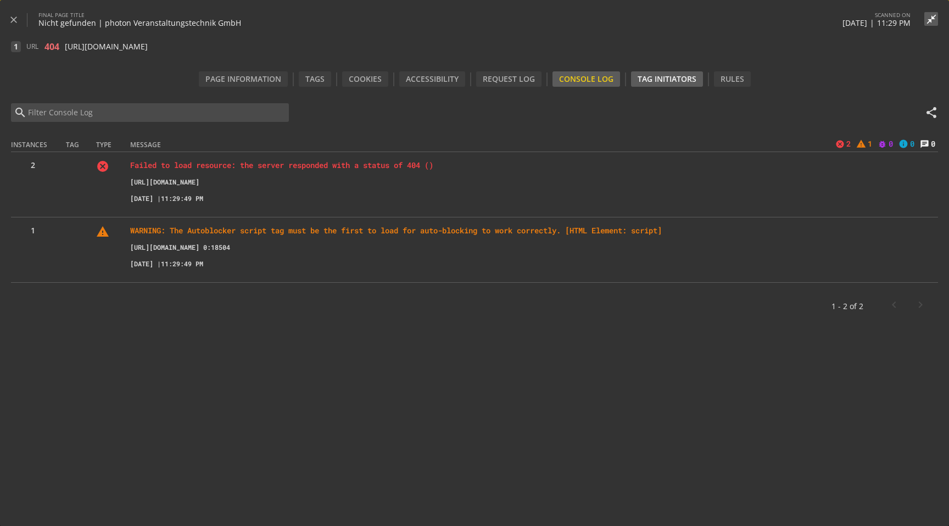
click at [654, 74] on div "Tag Initiators" at bounding box center [667, 78] width 72 height 15
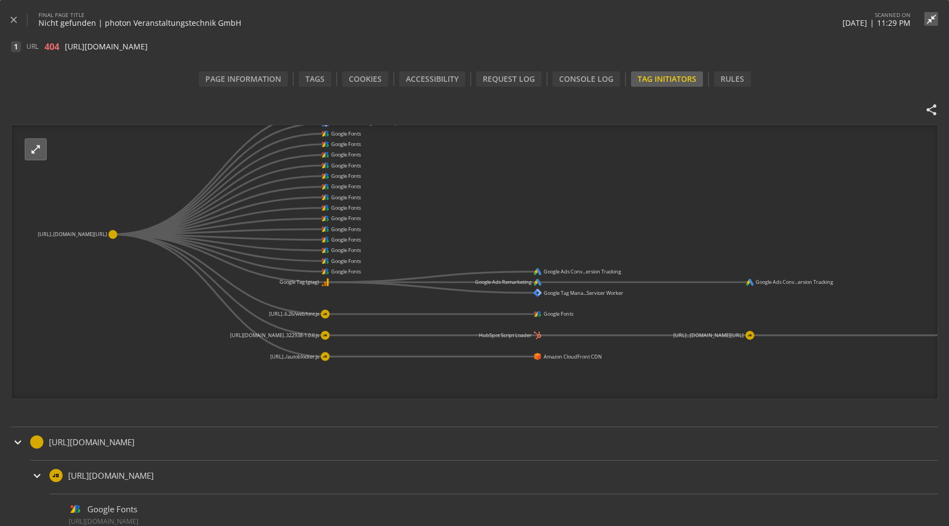
drag, startPoint x: 746, startPoint y: 281, endPoint x: 613, endPoint y: 247, distance: 136.5
click at [613, 247] on icon "[URL]..[DOMAIN_NAME][URL] Amazon CloudFront CDN Facebook Events JS Bootstrap Go…" at bounding box center [475, 262] width 927 height 275
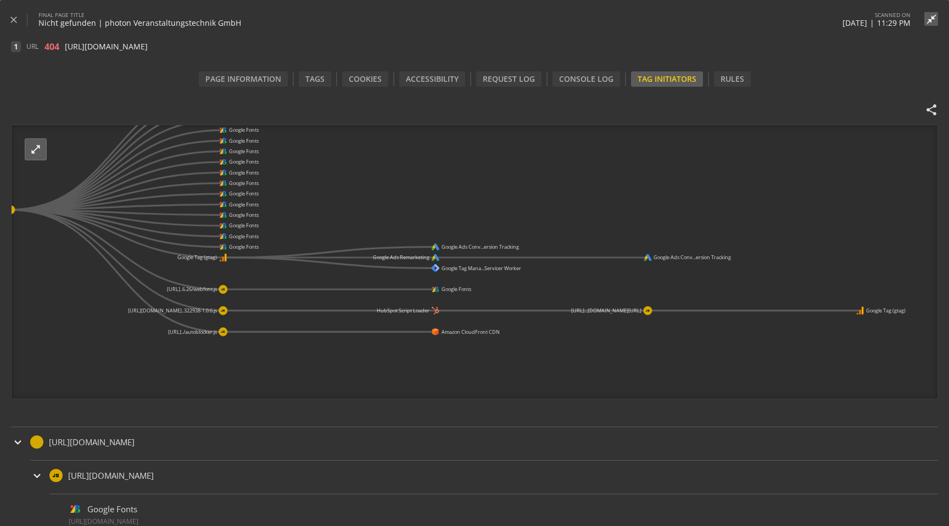
drag, startPoint x: 613, startPoint y: 247, endPoint x: 514, endPoint y: 224, distance: 102.2
click at [514, 224] on icon "[URL]..[DOMAIN_NAME][URL] Amazon CloudFront CDN Facebook Events JS Bootstrap Go…" at bounding box center [475, 262] width 927 height 275
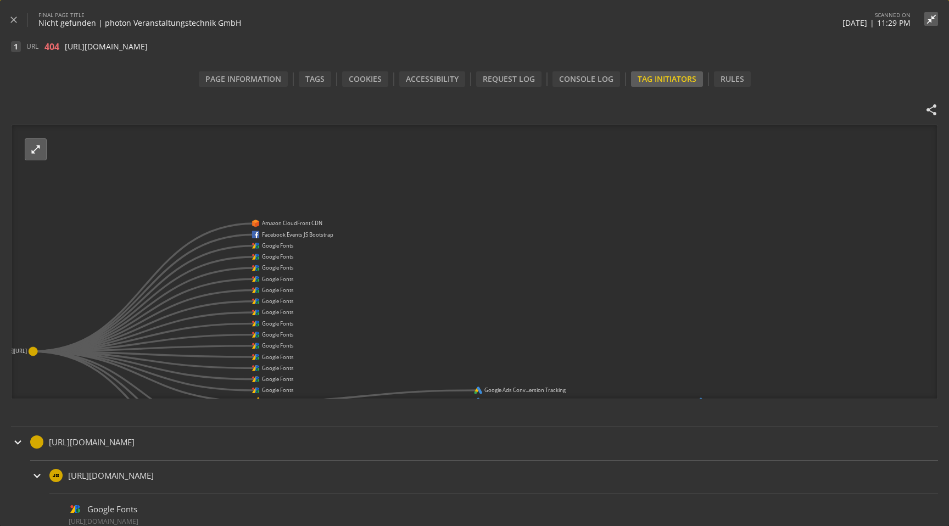
drag, startPoint x: 561, startPoint y: 165, endPoint x: 609, endPoint y: 304, distance: 147.1
click at [610, 304] on icon "[URL]..[DOMAIN_NAME][URL] Amazon CloudFront CDN Facebook Events JS Bootstrap Go…" at bounding box center [475, 262] width 927 height 275
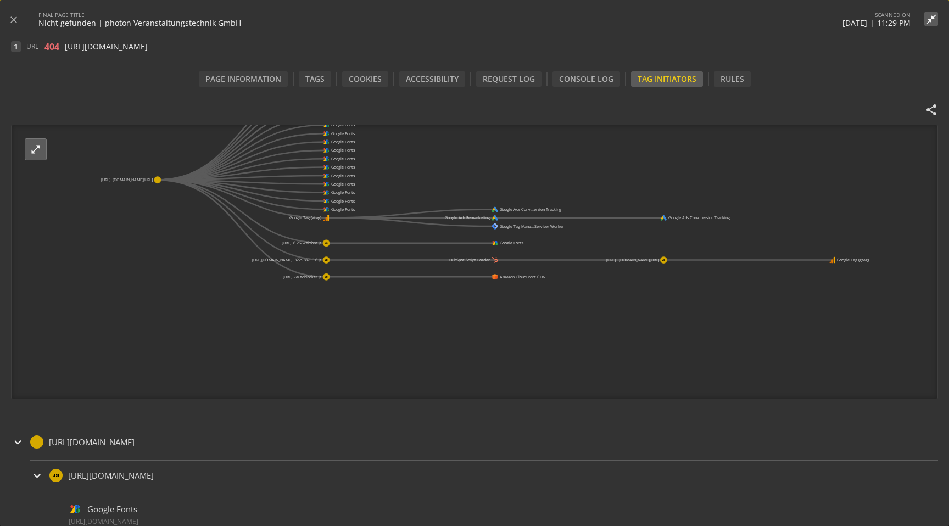
drag, startPoint x: 541, startPoint y: 284, endPoint x: 543, endPoint y: 127, distance: 157.1
click at [543, 127] on icon "[URL]..[DOMAIN_NAME][URL] Amazon CloudFront CDN Facebook Events JS Bootstrap Go…" at bounding box center [475, 262] width 927 height 275
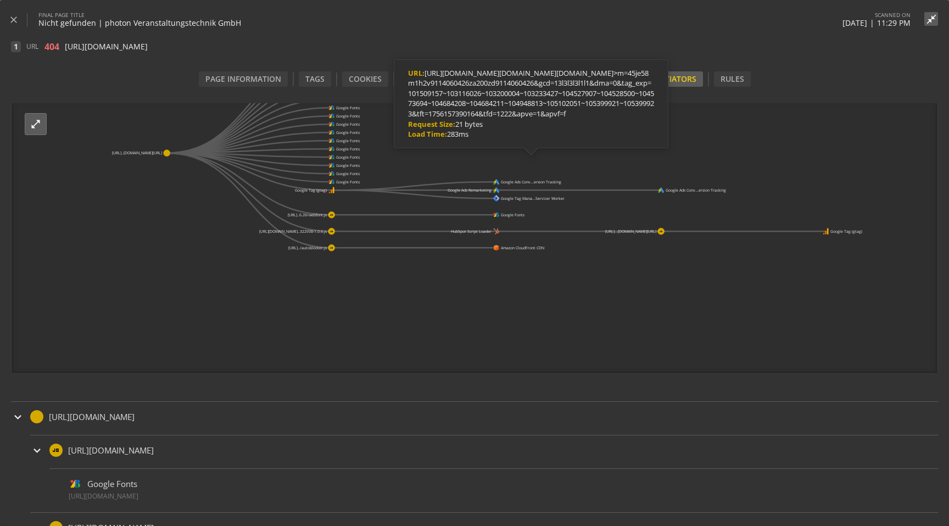
scroll to position [33, 0]
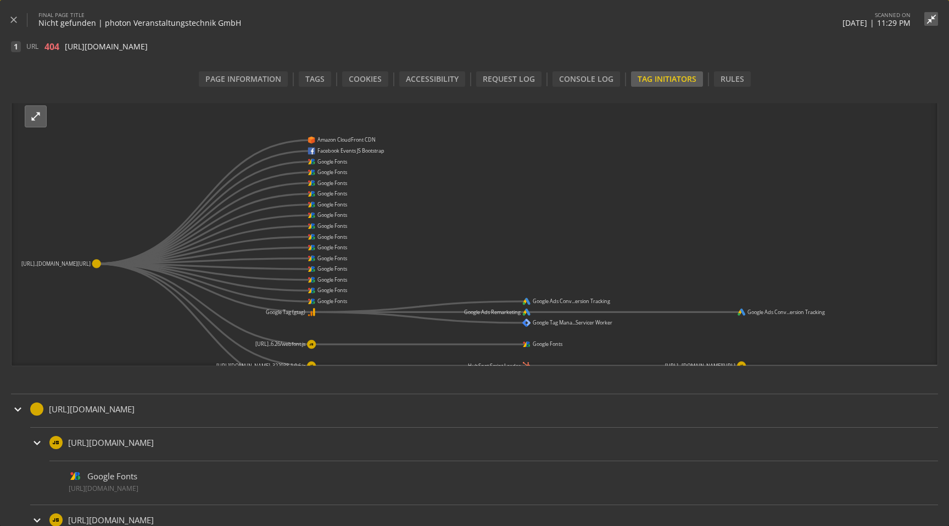
drag, startPoint x: 562, startPoint y: 306, endPoint x: 606, endPoint y: 457, distance: 157.1
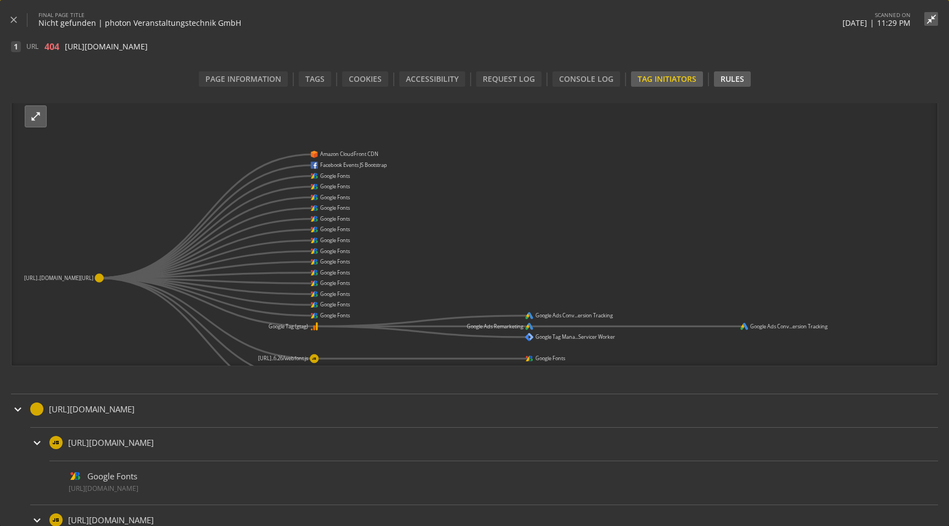
click at [738, 78] on div "Rules" at bounding box center [732, 78] width 37 height 15
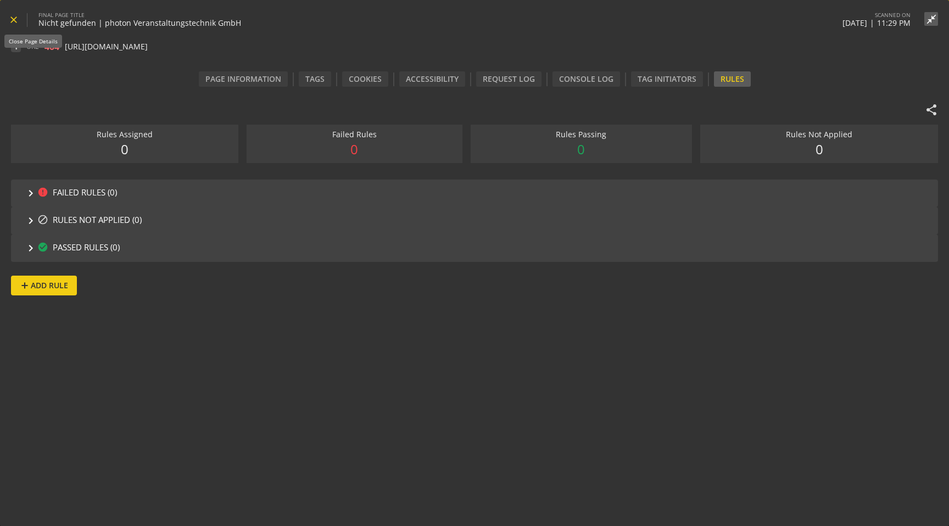
click at [14, 17] on mat-icon "close" at bounding box center [13, 19] width 11 height 11
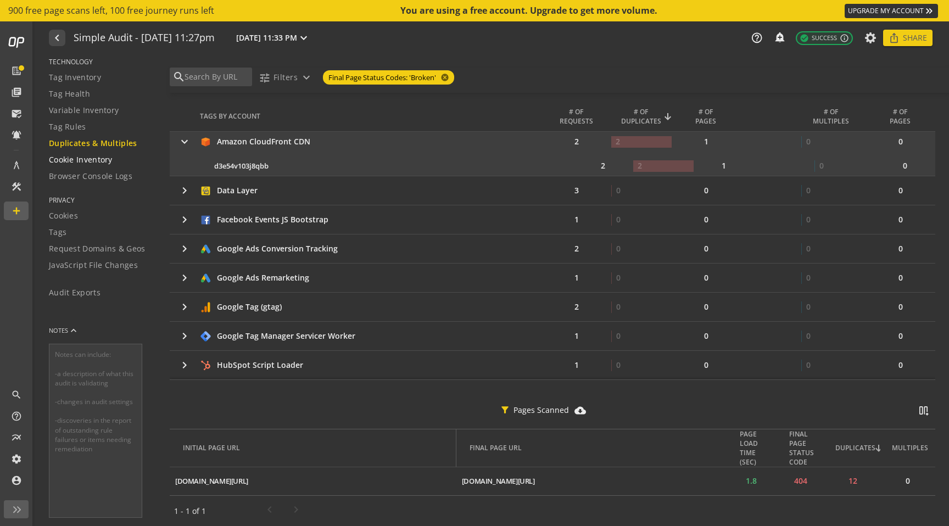
click at [111, 162] on span "Cookie Inventory" at bounding box center [81, 159] width 64 height 11
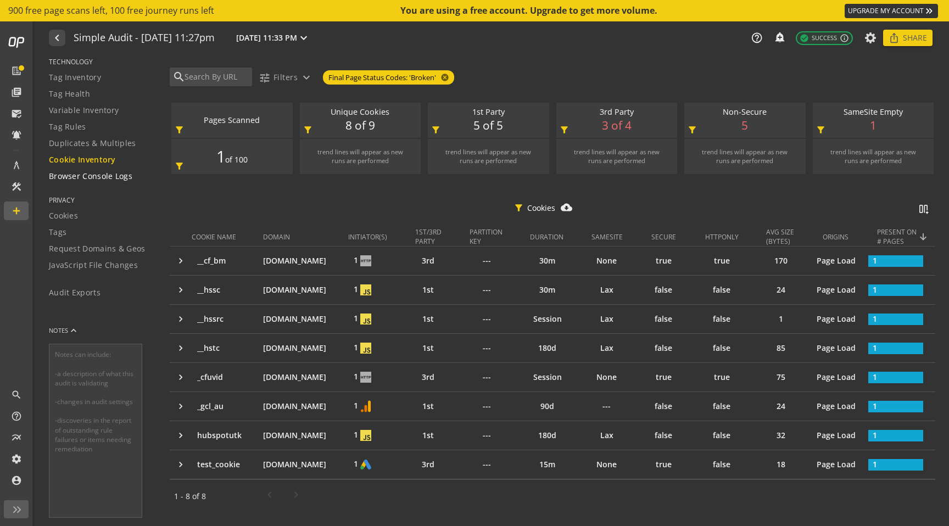
click at [98, 177] on span "Browser Console Logs" at bounding box center [90, 176] width 83 height 11
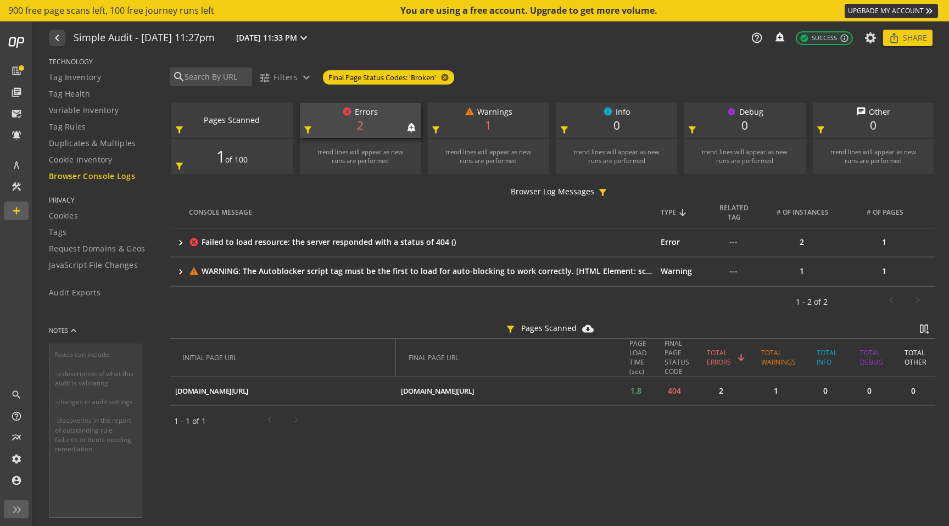
click at [354, 124] on div "cancel Errors notifications_none add_alert 2 filter_alt" at bounding box center [360, 120] width 121 height 35
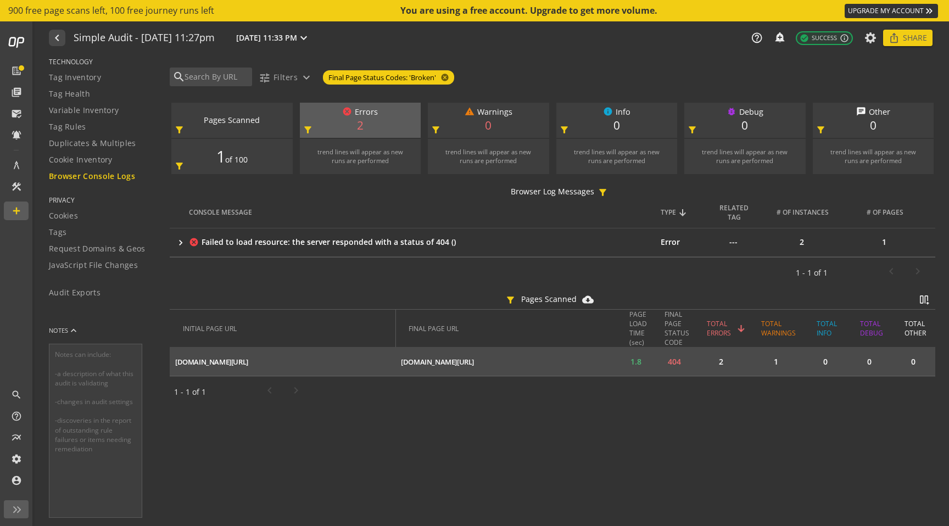
click at [0, 0] on mat-icon "ios_share" at bounding box center [0, 0] width 0 height 0
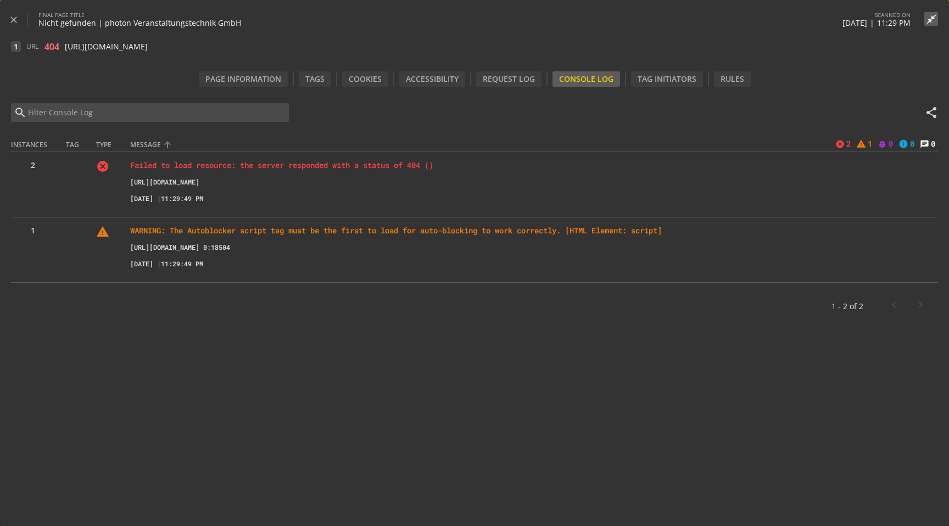
drag, startPoint x: 347, startPoint y: 280, endPoint x: 180, endPoint y: 147, distance: 213.7
click at [180, 147] on table "INSTANCES TAG TYPE MESSAGE cancel 2 warning 1 bug_report 0 info 0 chat 0 2 canc…" at bounding box center [474, 209] width 927 height 147
click at [180, 147] on div "MESSAGE" at bounding box center [451, 144] width 643 height 9
drag, startPoint x: 131, startPoint y: 182, endPoint x: 281, endPoint y: 180, distance: 149.9
click at [281, 180] on p "[URL][DOMAIN_NAME]" at bounding box center [534, 181] width 808 height 11
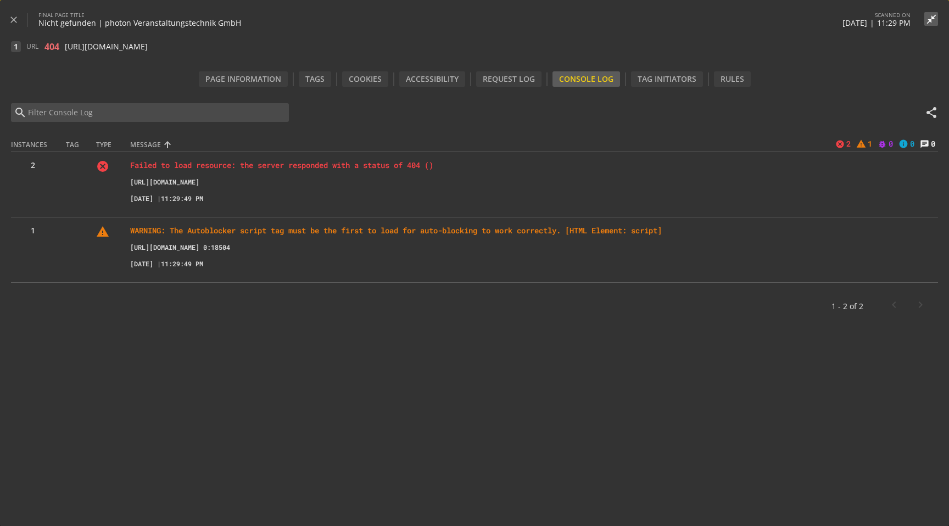
copy small "[URL][DOMAIN_NAME]"
click at [236, 302] on div "1 - 2 of 2" at bounding box center [474, 306] width 927 height 31
copy body "Loading... 900 free page scans left, 100 free journey runs left You are using a…"
click at [412, 232] on p "WARNING: The Autoblocker script tag must be the first to load for auto-blocking…" at bounding box center [534, 230] width 808 height 11
click at [21, 23] on span at bounding box center [17, 20] width 19 height 26
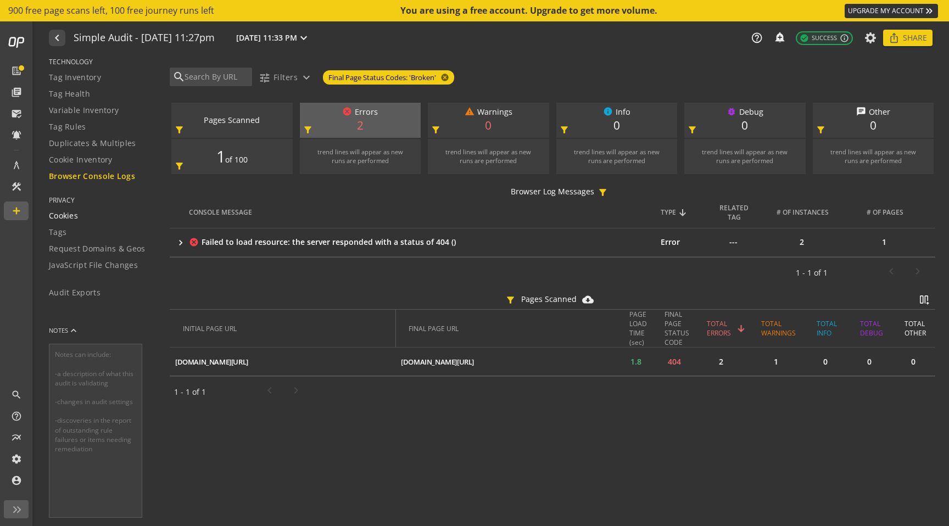
click at [76, 210] on span "Cookies" at bounding box center [63, 215] width 29 height 11
